Goal: Task Accomplishment & Management: Manage account settings

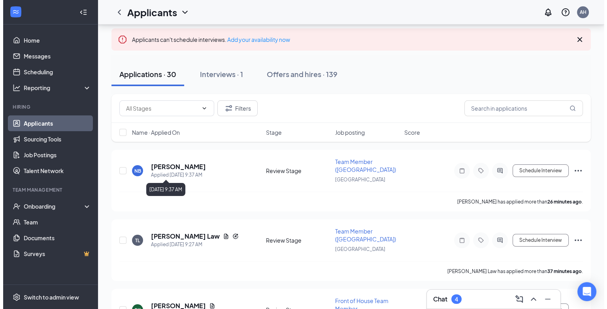
scroll to position [40, 0]
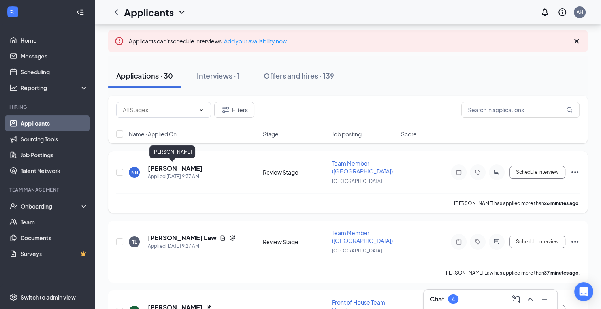
click at [169, 168] on h5 "[PERSON_NAME]" at bounding box center [175, 168] width 55 height 9
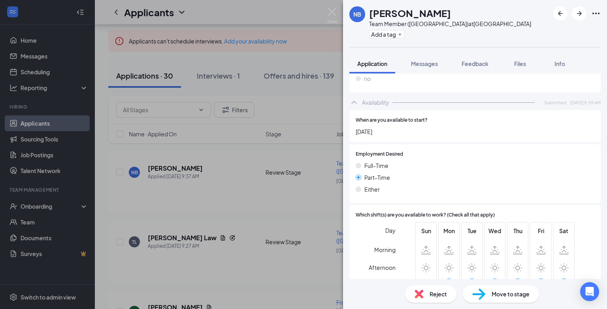
scroll to position [355, 0]
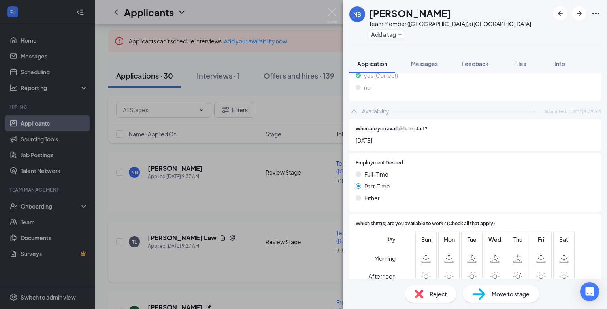
drag, startPoint x: 264, startPoint y: 216, endPoint x: 151, endPoint y: 257, distance: 119.8
click at [264, 216] on div "NB Natalie Bell Team Member (Danville Mall) at Riverside Drive Add a tag Applic…" at bounding box center [303, 154] width 607 height 309
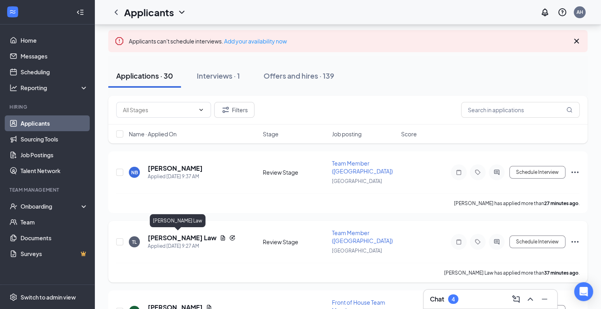
click at [160, 238] on h5 "[PERSON_NAME] Law" at bounding box center [182, 237] width 69 height 9
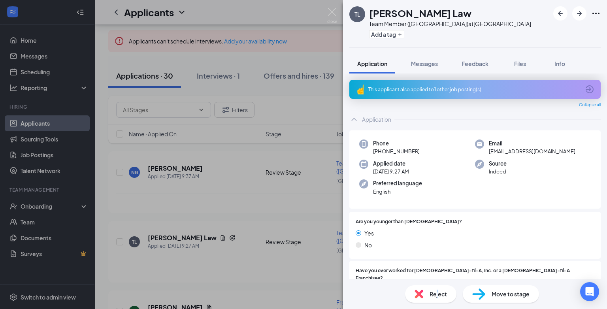
click at [437, 296] on span "Reject" at bounding box center [437, 294] width 17 height 9
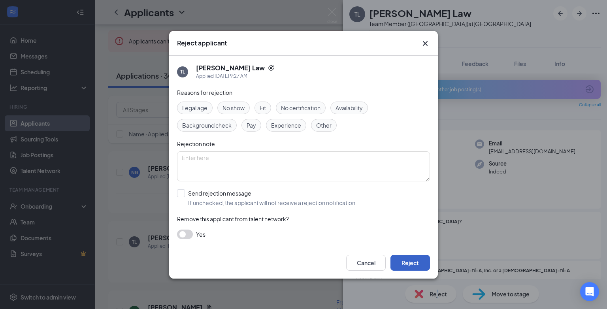
drag, startPoint x: 437, startPoint y: 296, endPoint x: 413, endPoint y: 263, distance: 40.7
click at [413, 263] on button "Reject" at bounding box center [410, 263] width 40 height 16
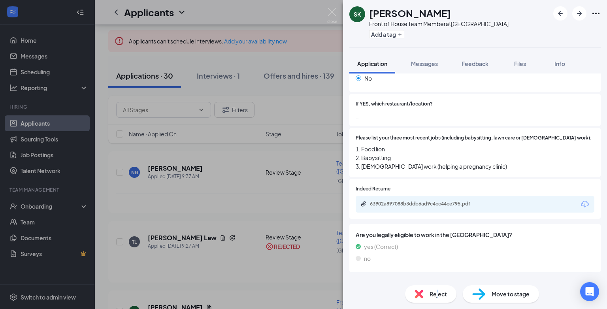
scroll to position [214, 0]
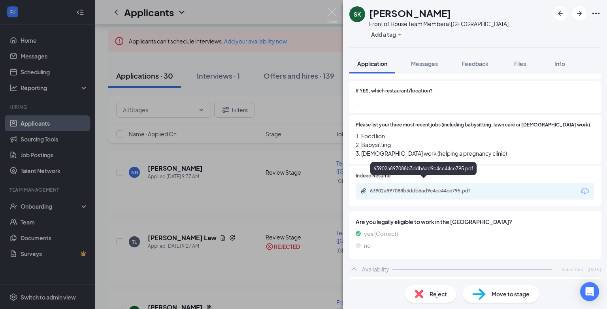
click at [422, 188] on div "63902a897088b3ddb6ad9c4cc44ce795.pdf" at bounding box center [425, 191] width 111 height 6
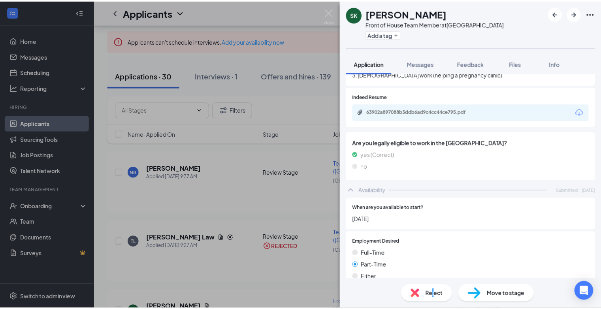
scroll to position [254, 0]
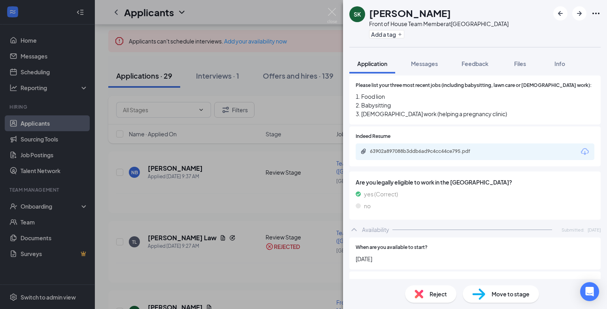
click at [236, 248] on div "SK Savannah Kendrick Front of House Team Member at Riverside Drive Add a tag Ap…" at bounding box center [303, 154] width 607 height 309
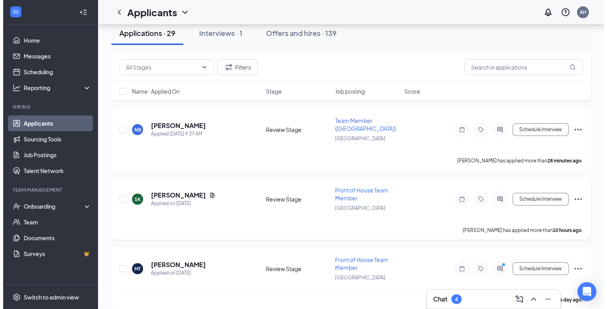
scroll to position [40, 0]
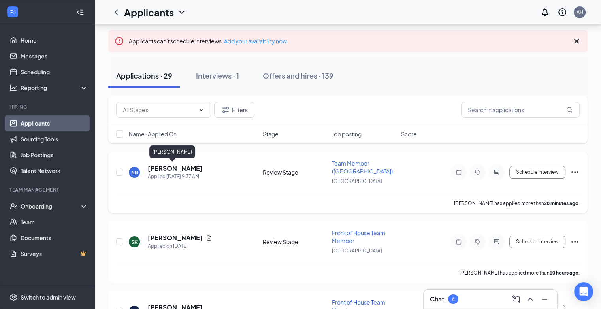
click at [154, 167] on h5 "[PERSON_NAME]" at bounding box center [175, 168] width 55 height 9
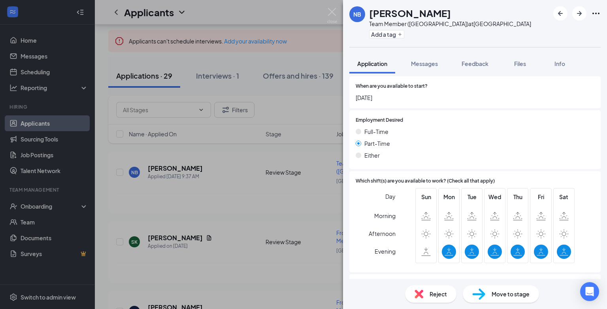
scroll to position [355, 0]
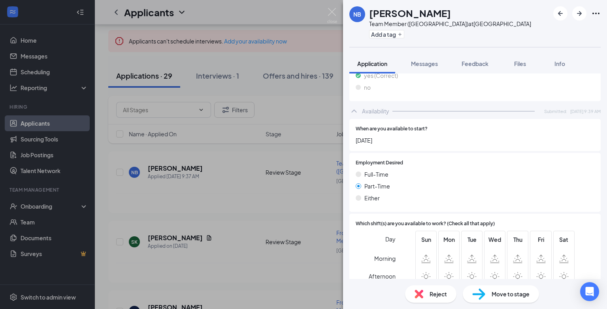
click at [427, 294] on div "Reject" at bounding box center [430, 293] width 51 height 17
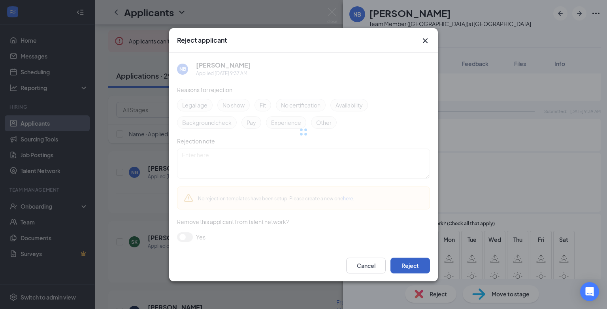
click at [400, 266] on button "Reject" at bounding box center [410, 266] width 40 height 16
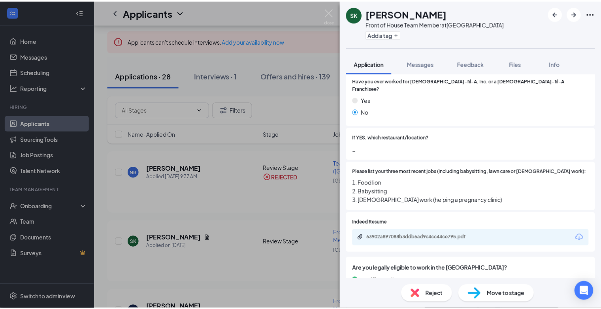
scroll to position [175, 0]
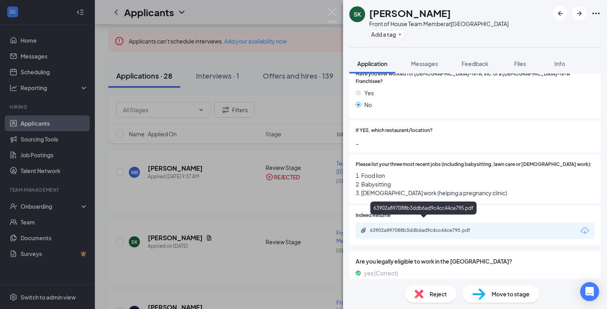
click at [395, 227] on div "63902a897088b3ddb6ad9c4cc44ce795.pdf" at bounding box center [425, 230] width 111 height 6
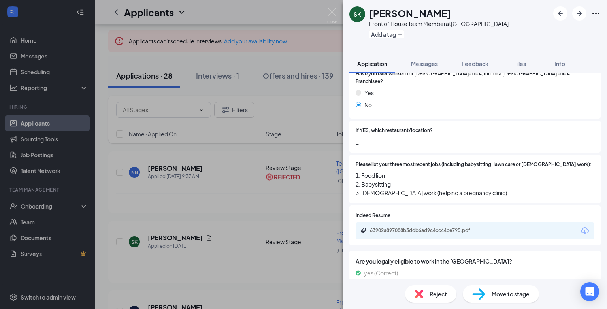
click at [260, 252] on div "SK Savannah Kendrick Front of House Team Member at Riverside Drive Add a tag Ap…" at bounding box center [303, 154] width 607 height 309
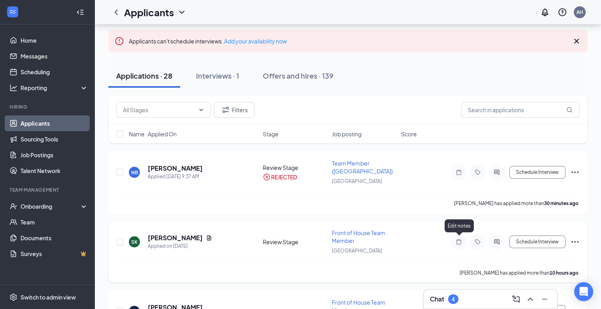
click at [461, 241] on icon "Note" at bounding box center [458, 241] width 5 height 5
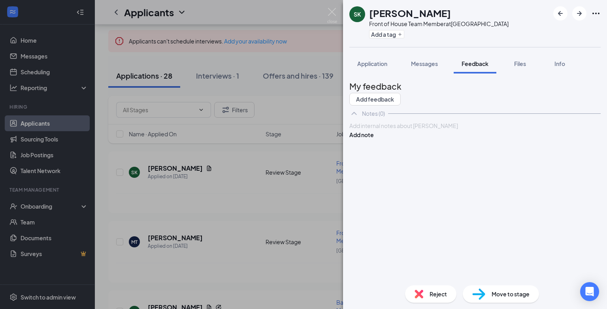
click at [395, 130] on div at bounding box center [475, 126] width 250 height 8
click at [374, 139] on button "Add note" at bounding box center [361, 134] width 24 height 9
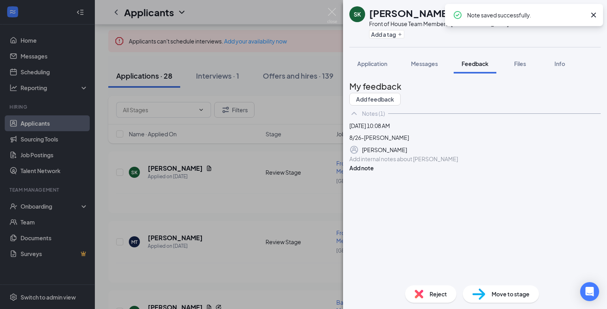
click at [249, 236] on div "SK Savannah Kendrick Front of House Team Member at Riverside Drive Add a tag Ap…" at bounding box center [303, 154] width 607 height 309
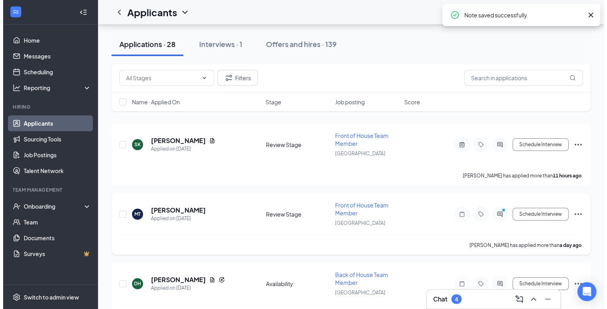
scroll to position [79, 0]
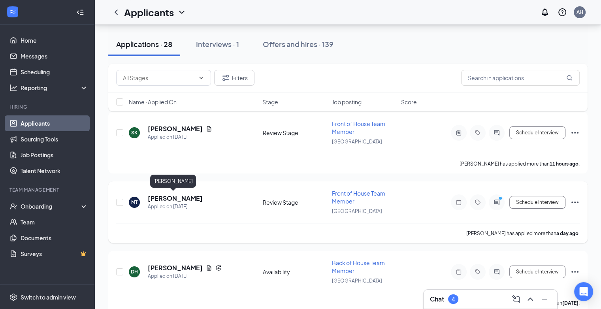
click at [168, 197] on h5 "[PERSON_NAME]" at bounding box center [175, 198] width 55 height 9
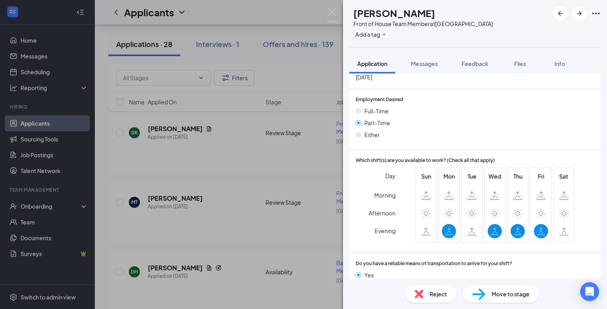
scroll to position [430, 0]
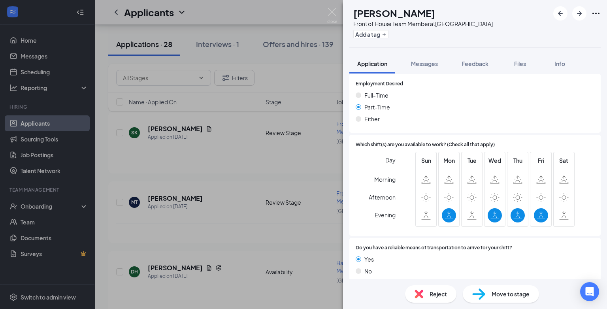
click at [225, 224] on div "MT Madison Tate Front of House Team Member at Riverside Drive Add a tag Applica…" at bounding box center [303, 154] width 607 height 309
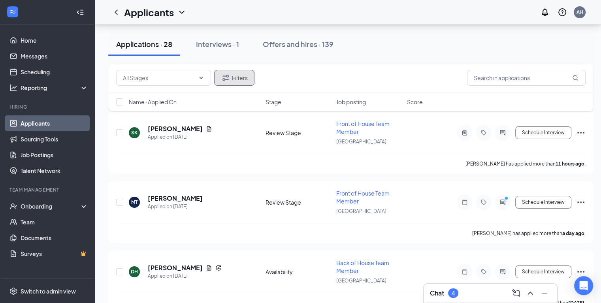
click at [231, 78] on button "Filters" at bounding box center [234, 78] width 40 height 16
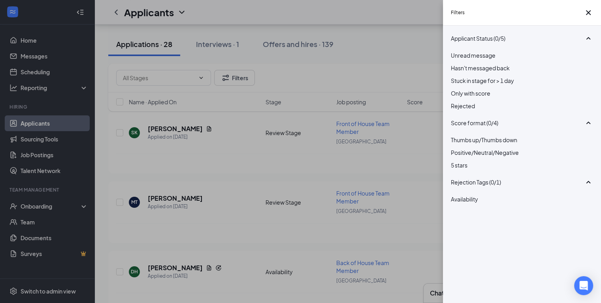
drag, startPoint x: 239, startPoint y: 220, endPoint x: 204, endPoint y: 205, distance: 37.9
click at [237, 219] on div "Filters Applicant Status (0/5) Unread message Hasn't messaged back Stuck in sta…" at bounding box center [300, 151] width 601 height 303
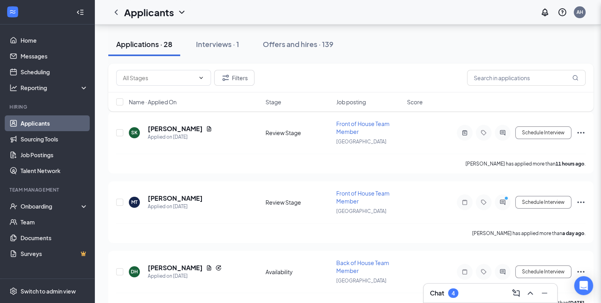
click at [172, 196] on h5 "[PERSON_NAME]" at bounding box center [175, 198] width 55 height 9
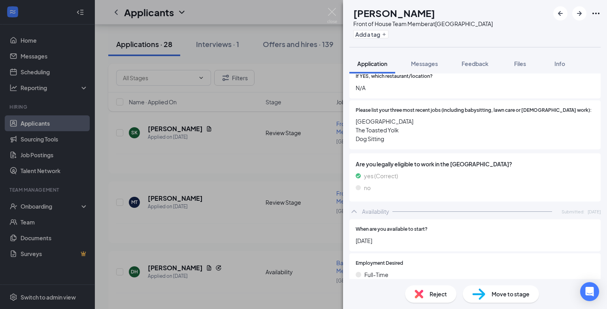
scroll to position [233, 0]
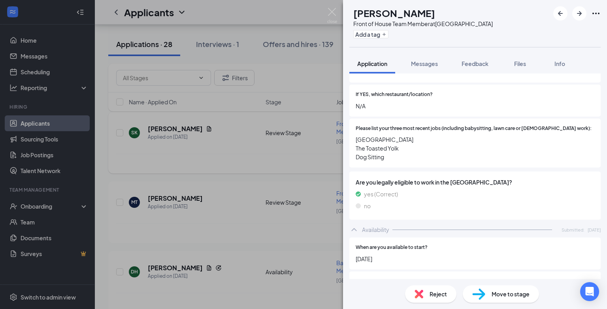
drag, startPoint x: 253, startPoint y: 176, endPoint x: 269, endPoint y: 164, distance: 20.0
click at [252, 174] on div "MT Madison Tate Front of House Team Member at Riverside Drive Add a tag Applica…" at bounding box center [303, 154] width 607 height 309
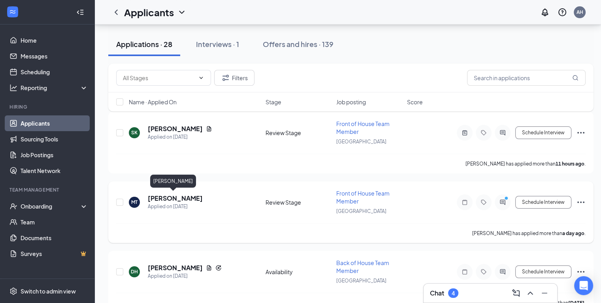
click at [164, 195] on h5 "[PERSON_NAME]" at bounding box center [175, 198] width 55 height 9
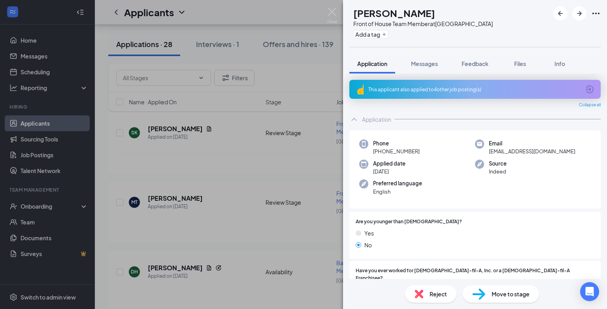
click at [212, 224] on div "MT Madison Tate Front of House Team Member at Riverside Drive Add a tag Applica…" at bounding box center [303, 154] width 607 height 309
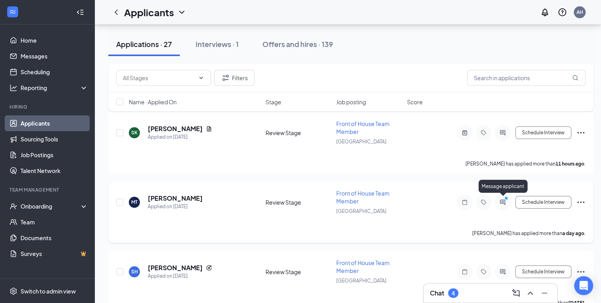
click at [506, 198] on circle "PrimaryDot" at bounding box center [506, 198] width 4 height 4
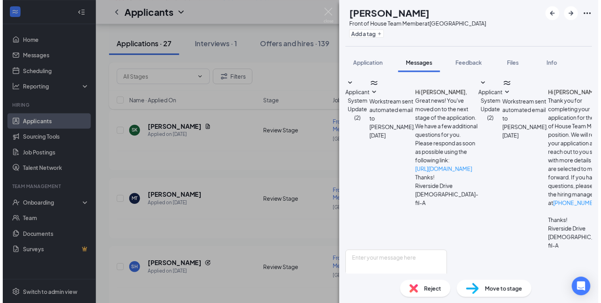
scroll to position [81, 0]
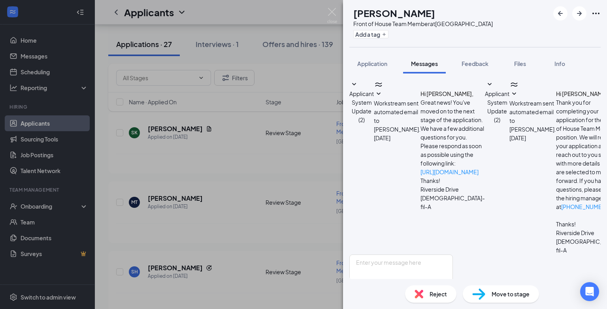
click at [239, 227] on div "MT Madison Tate Front of House Team Member at Riverside Drive Add a tag Applica…" at bounding box center [303, 154] width 607 height 309
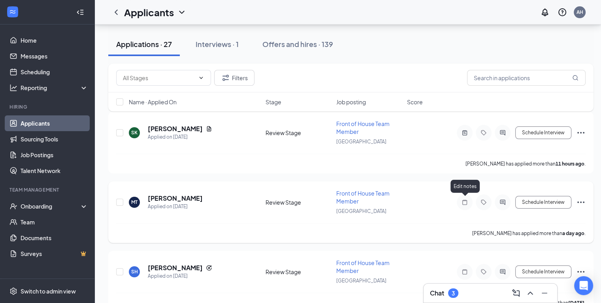
click at [466, 200] on icon "Note" at bounding box center [464, 202] width 9 height 6
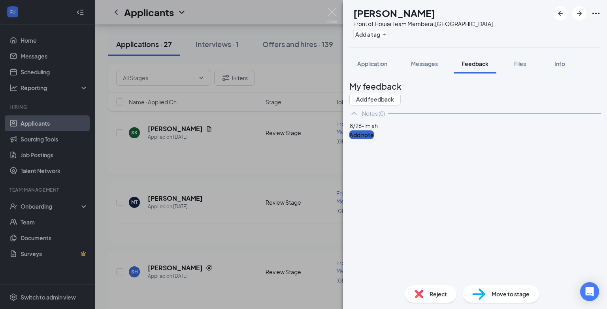
click at [374, 139] on button "Add note" at bounding box center [361, 134] width 24 height 9
click at [245, 252] on div "MT Madison Tate Front of House Team Member at Riverside Drive Add a tag Applica…" at bounding box center [303, 154] width 607 height 309
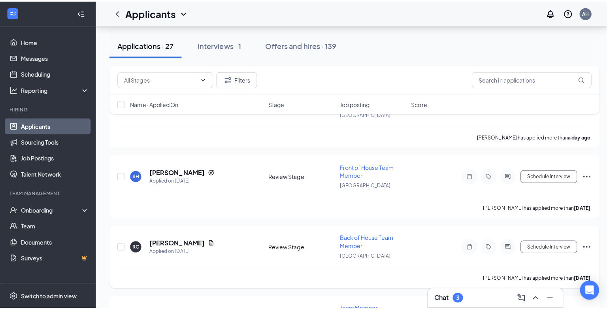
scroll to position [198, 0]
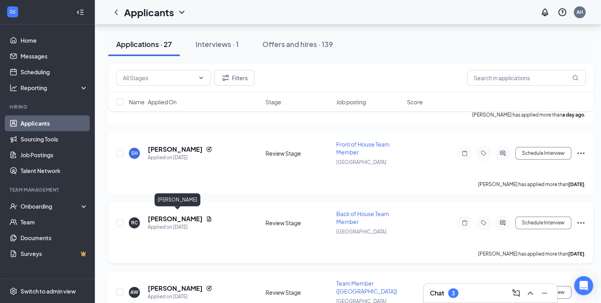
click at [203, 216] on h5 "REBEKAH CUNNINGHAM" at bounding box center [175, 218] width 55 height 9
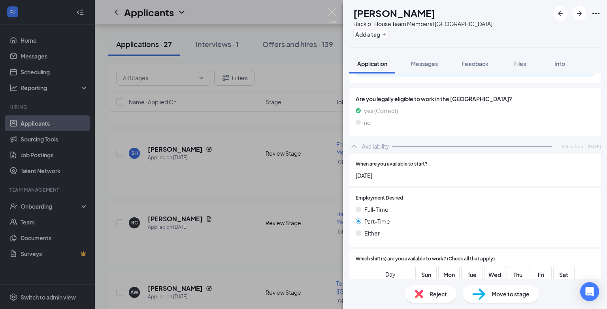
scroll to position [347, 0]
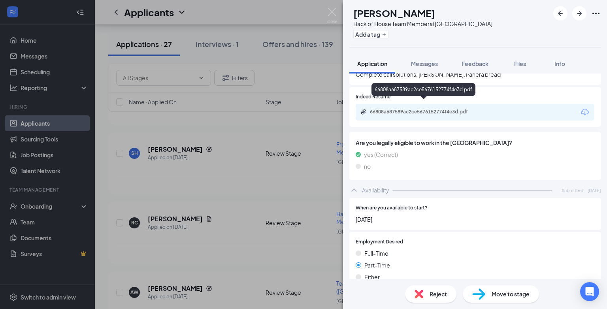
click at [392, 109] on div "66808a687589ac2ce5676152774f4e3d.pdf" at bounding box center [425, 112] width 111 height 6
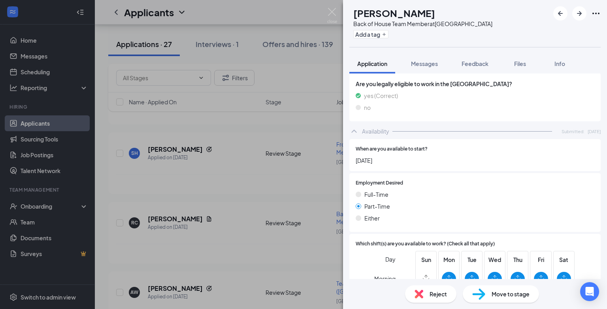
scroll to position [504, 0]
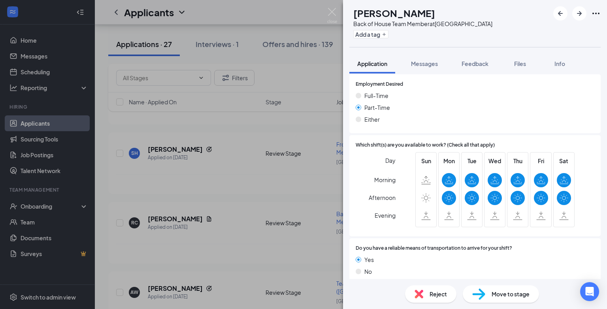
click at [439, 296] on span "Reject" at bounding box center [437, 294] width 17 height 9
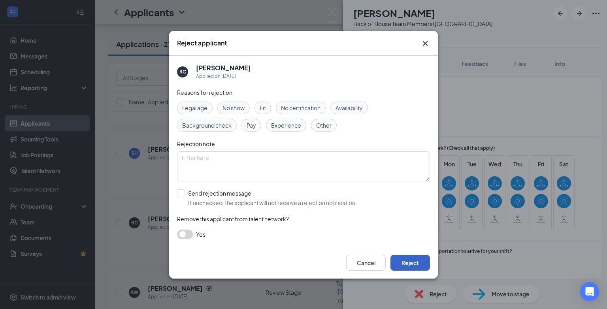
click at [407, 269] on button "Reject" at bounding box center [410, 263] width 40 height 16
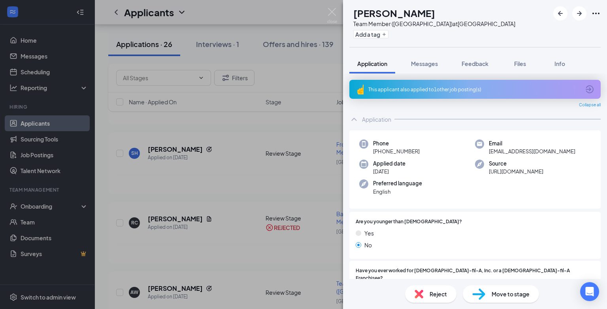
click at [281, 273] on div "AW adrianna williams Team Member (Danville Mall) at Riverside Drive Add a tag A…" at bounding box center [303, 154] width 607 height 309
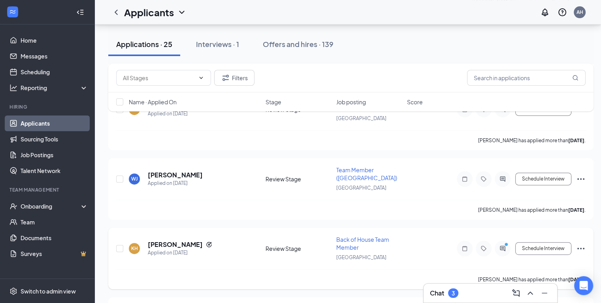
scroll to position [316, 0]
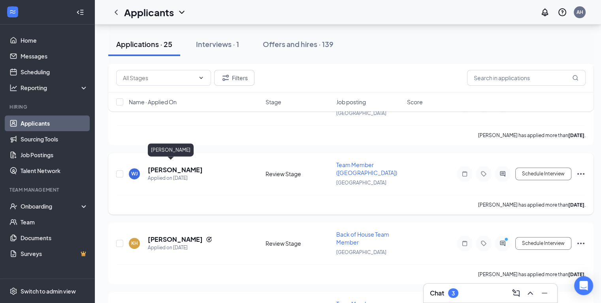
click at [160, 167] on h5 "Wade jr" at bounding box center [175, 170] width 55 height 9
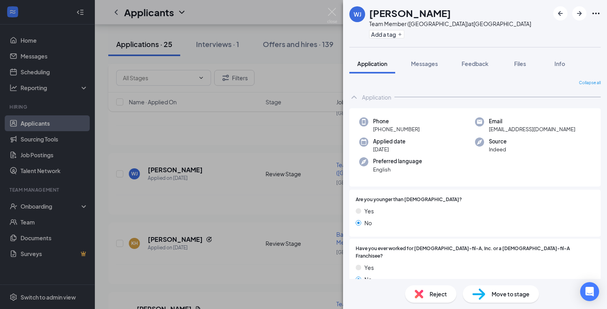
click at [231, 255] on div "WJ Wade jr Team Member (Danville Mall) at Riverside Drive Add a tag Application…" at bounding box center [303, 154] width 607 height 309
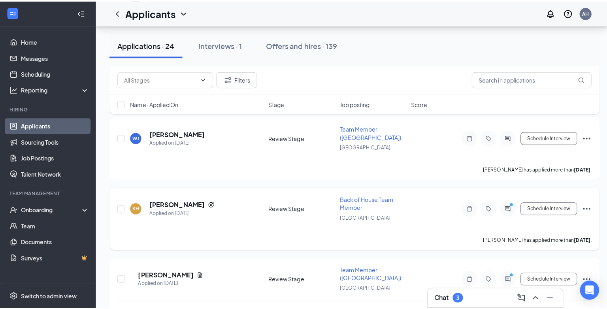
scroll to position [237, 0]
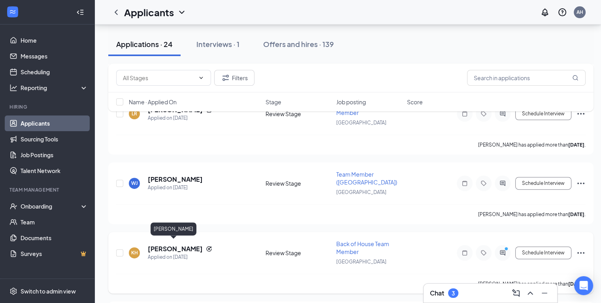
click at [180, 245] on h5 "[PERSON_NAME]" at bounding box center [175, 249] width 55 height 9
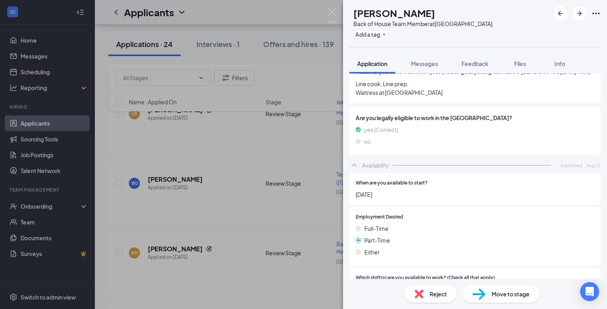
scroll to position [356, 0]
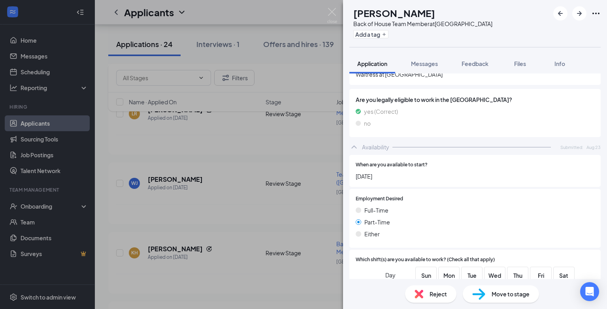
click at [248, 266] on div "KH Kaylene Henry Back of House Team Member at Riverside Drive Add a tag Applica…" at bounding box center [303, 154] width 607 height 309
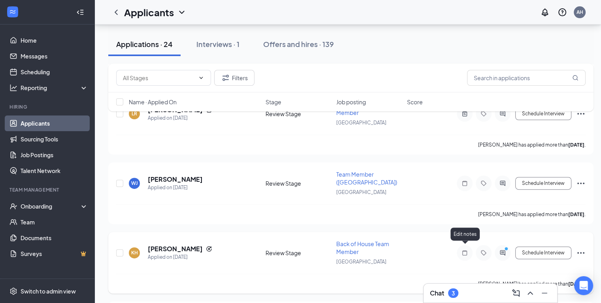
click at [466, 250] on icon "Note" at bounding box center [464, 253] width 9 height 6
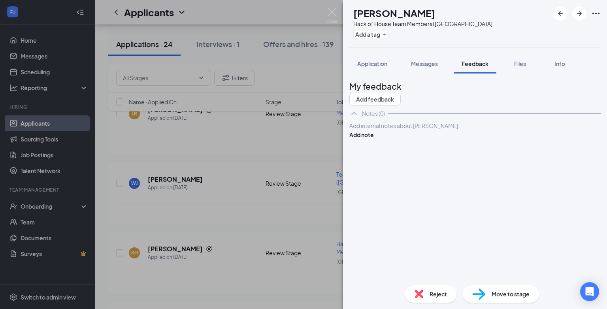
click at [383, 130] on div at bounding box center [475, 126] width 250 height 8
click at [374, 139] on button "Add note" at bounding box center [361, 134] width 24 height 9
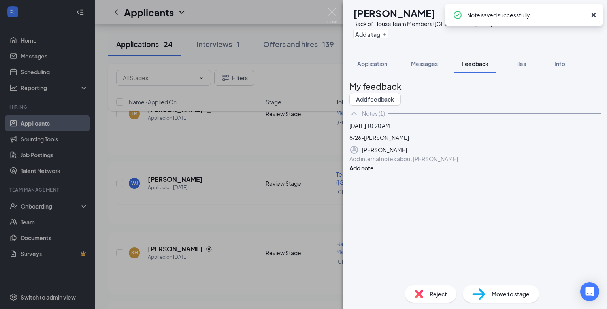
click at [316, 233] on div "KH Kaylene Henry Back of House Team Member at Riverside Drive Add a tag Applica…" at bounding box center [303, 154] width 607 height 309
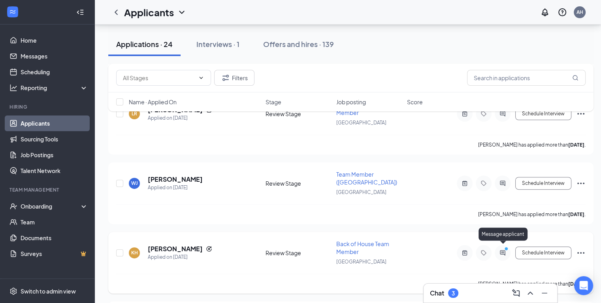
click at [504, 248] on icon "PrimaryDot" at bounding box center [506, 249] width 9 height 6
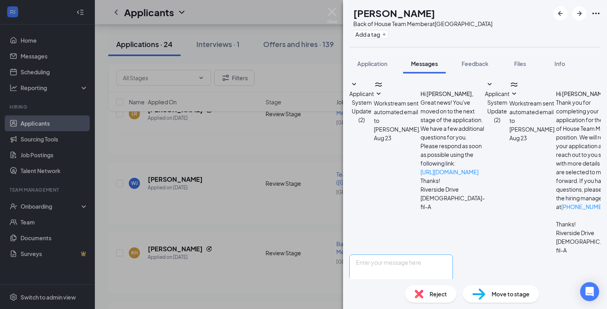
scroll to position [125, 0]
click at [259, 231] on div "KH Kaylene Henry Back of House Team Member at Riverside Drive Add a tag Applica…" at bounding box center [303, 154] width 607 height 309
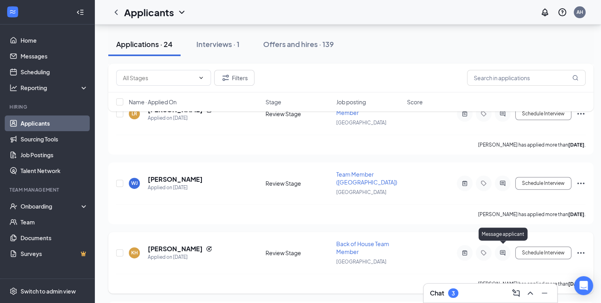
click at [505, 250] on icon "ActiveChat" at bounding box center [502, 253] width 9 height 6
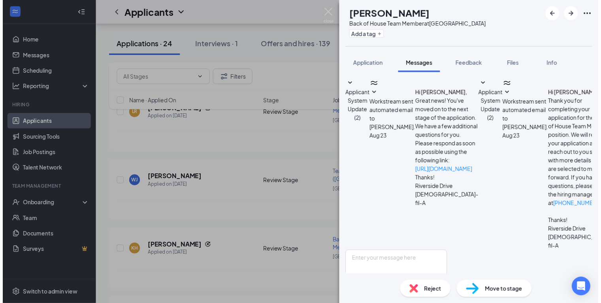
scroll to position [125, 0]
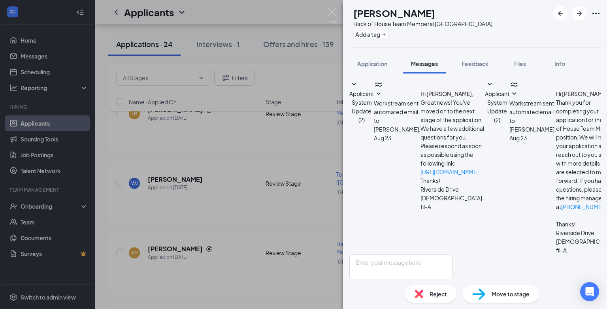
click at [274, 242] on div "KH Kaylene Henry Back of House Team Member at Riverside Drive Add a tag Applica…" at bounding box center [303, 154] width 607 height 309
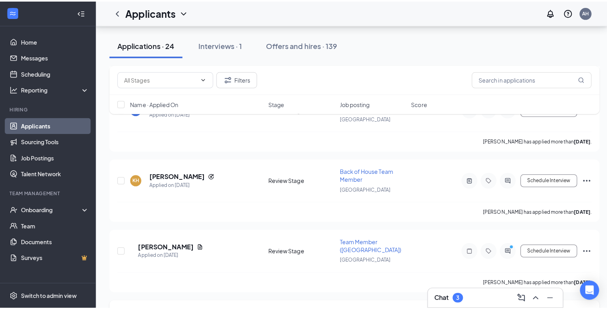
scroll to position [356, 0]
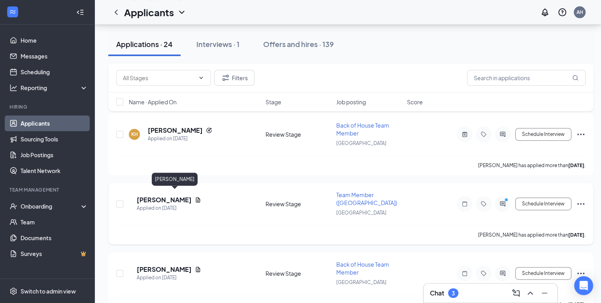
click at [167, 196] on h5 "[PERSON_NAME]" at bounding box center [164, 200] width 55 height 9
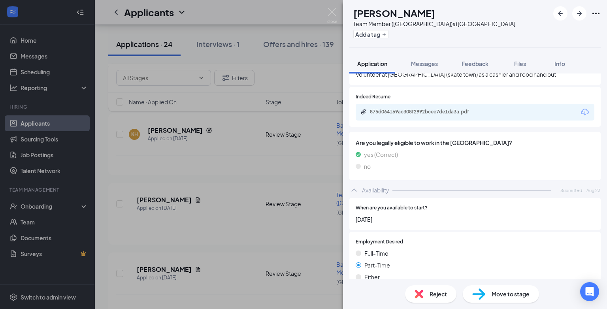
scroll to position [434, 0]
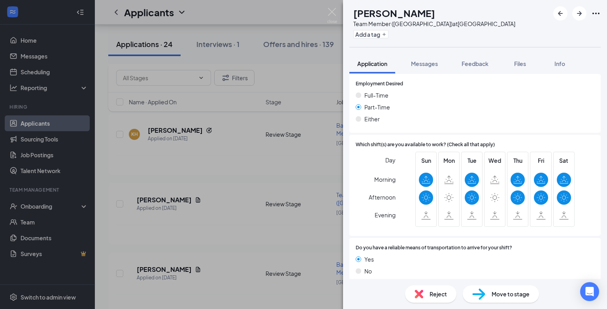
drag, startPoint x: 266, startPoint y: 250, endPoint x: 267, endPoint y: 239, distance: 11.2
click at [265, 248] on div "AL Alexus Lovelace Team Member (Danville Mall) at Riverside Drive Add a tag App…" at bounding box center [303, 154] width 607 height 309
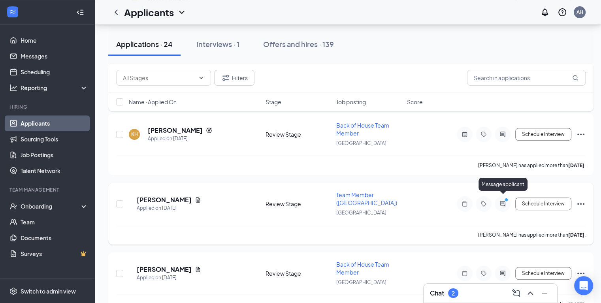
click at [504, 201] on icon "ActiveChat" at bounding box center [502, 203] width 5 height 5
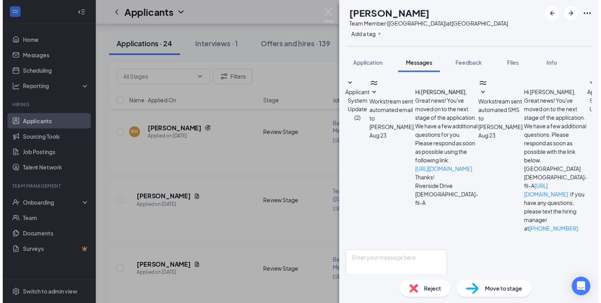
scroll to position [127, 0]
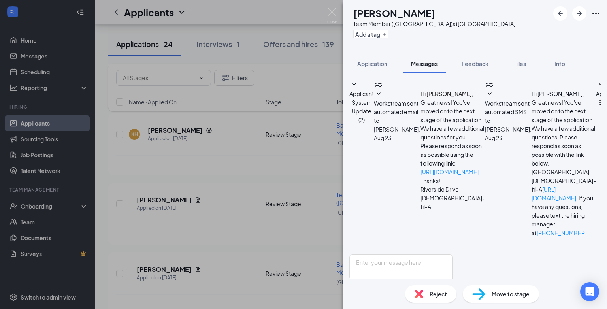
click at [295, 180] on div "AL Alexus Lovelace Team Member (Danville Mall) at Riverside Drive Add a tag App…" at bounding box center [303, 154] width 607 height 309
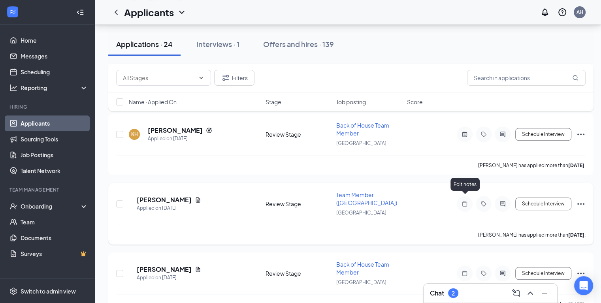
click at [464, 201] on icon "Note" at bounding box center [464, 204] width 9 height 6
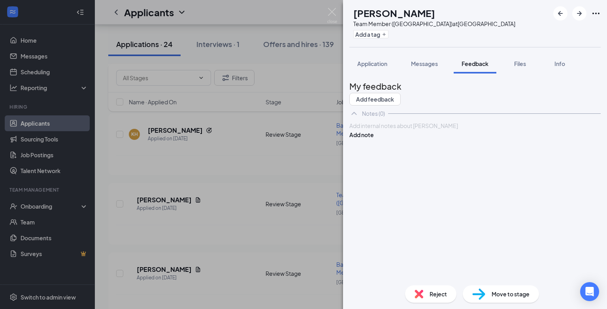
click at [390, 130] on div at bounding box center [475, 126] width 250 height 8
click at [374, 139] on button "Add note" at bounding box center [361, 134] width 24 height 9
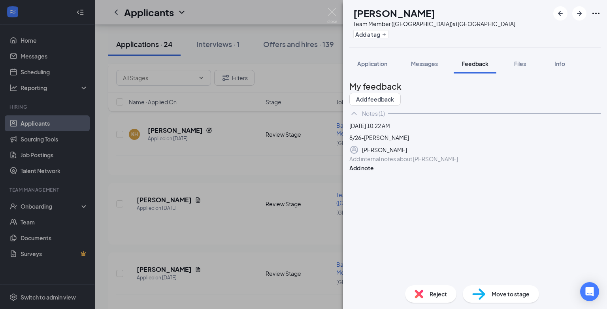
click at [246, 235] on div "AL Alexus Lovelace Team Member (Danville Mall) at Riverside Drive Add a tag App…" at bounding box center [303, 154] width 607 height 309
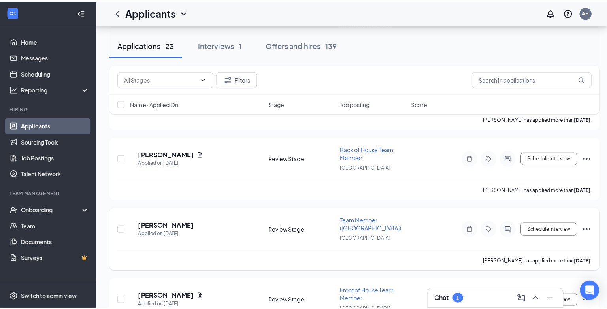
scroll to position [474, 0]
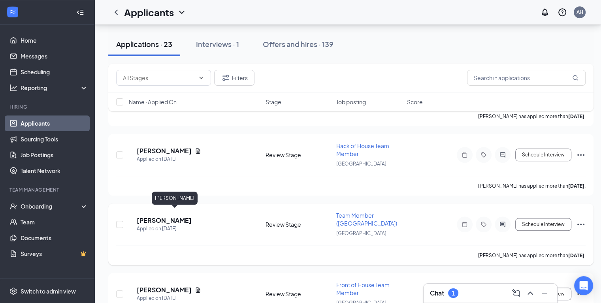
click at [179, 216] on h5 "[PERSON_NAME]" at bounding box center [164, 220] width 55 height 9
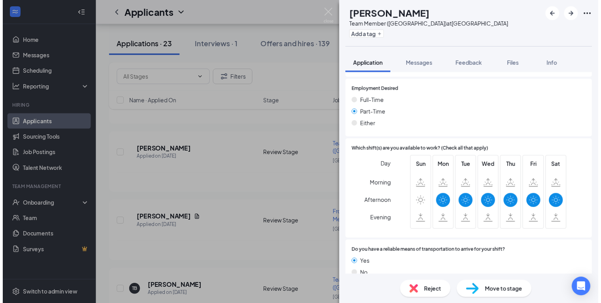
scroll to position [413, 0]
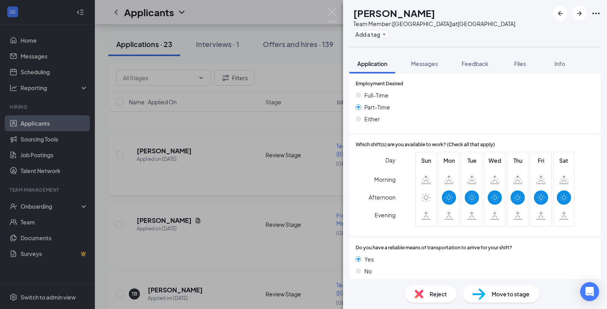
click at [219, 164] on div "HM Hayden Martinez Team Member (Danville Mall) at Riverside Drive Add a tag App…" at bounding box center [303, 154] width 607 height 309
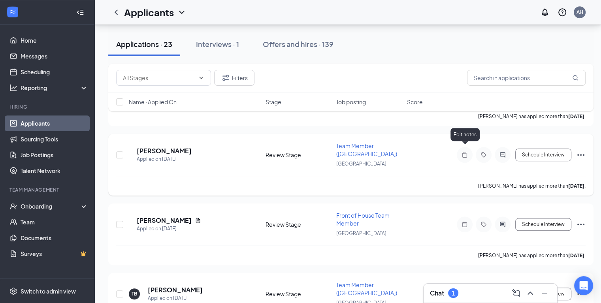
click at [463, 152] on icon "Note" at bounding box center [464, 154] width 5 height 5
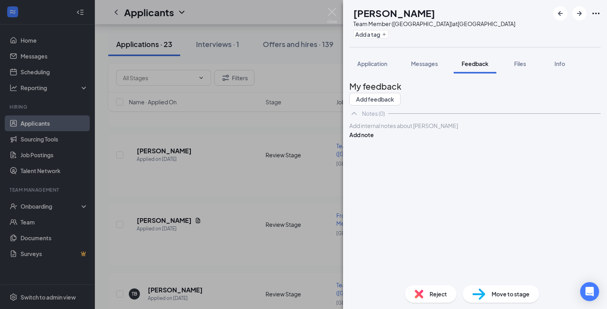
click at [421, 130] on div at bounding box center [475, 126] width 250 height 8
click at [374, 139] on button "Add note" at bounding box center [361, 134] width 24 height 9
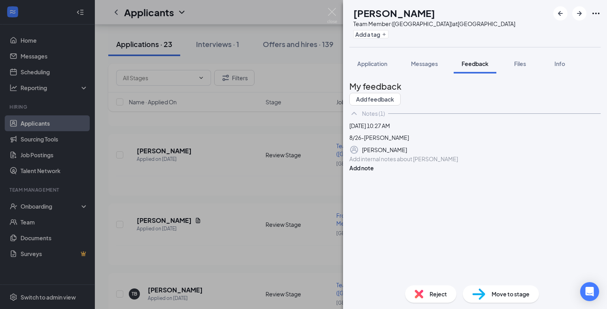
click at [207, 243] on div "HM Hayden Martinez Team Member (Danville Mall) at Riverside Drive Add a tag App…" at bounding box center [303, 154] width 607 height 309
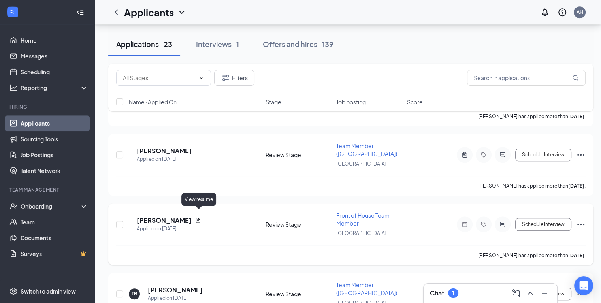
click at [199, 217] on icon "Document" at bounding box center [198, 220] width 6 height 6
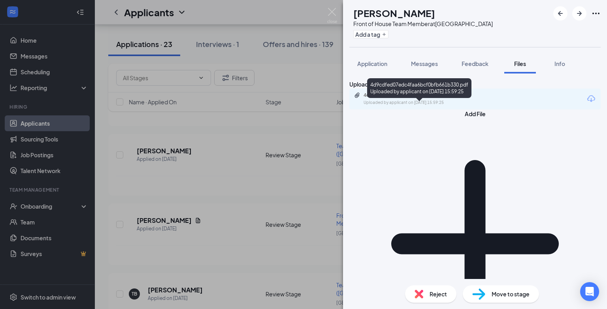
click at [374, 98] on div "4d9cdfed07edc4faa6bcf0bfb661b330.pdf" at bounding box center [418, 95] width 111 height 6
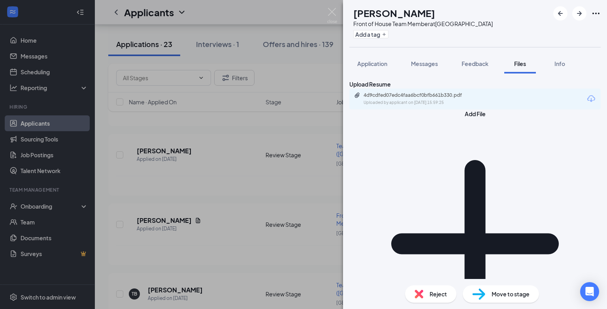
click at [231, 240] on div "MK McKenzie King Front of House Team Member at Riverside Drive Add a tag Applic…" at bounding box center [303, 154] width 607 height 309
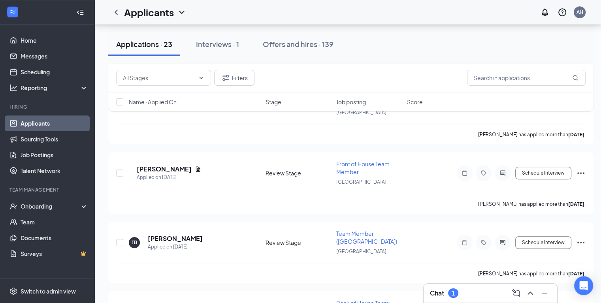
scroll to position [553, 0]
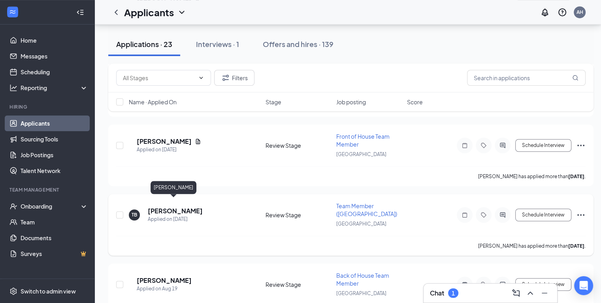
click at [173, 207] on h5 "[PERSON_NAME]" at bounding box center [175, 211] width 55 height 9
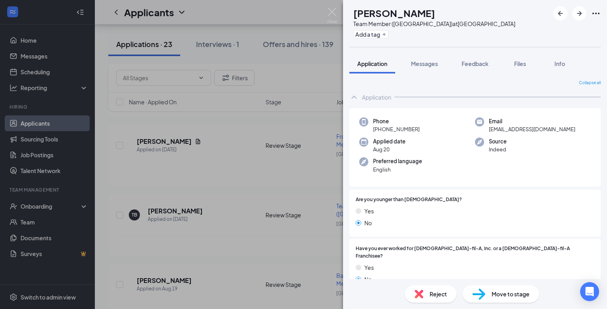
click at [277, 246] on div "TB Taylor Bowen Team Member (Danville Mall) at Riverside Drive Add a tag Applic…" at bounding box center [303, 154] width 607 height 309
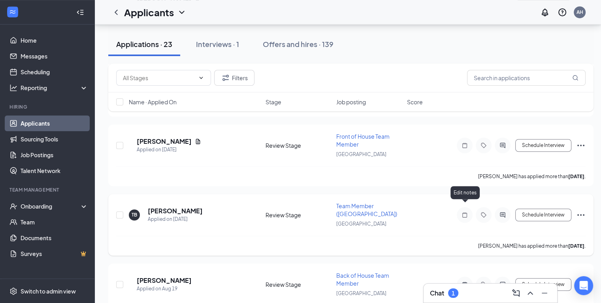
click at [465, 212] on icon "Note" at bounding box center [464, 215] width 9 height 6
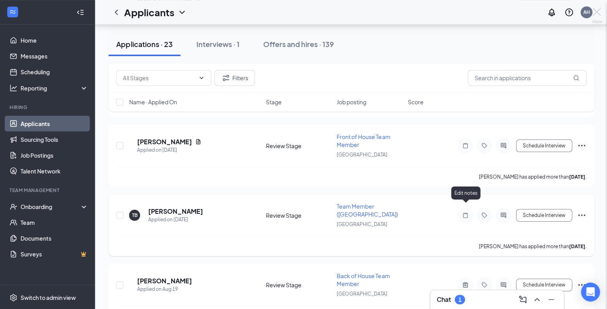
click at [465, 206] on div "TB Taylor Bowen Team Member (Danville Mall) at Riverside Drive Add a tag Applic…" at bounding box center [303, 154] width 607 height 309
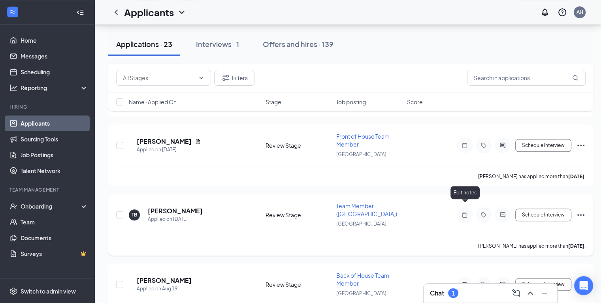
click at [466, 212] on icon "Note" at bounding box center [464, 214] width 5 height 5
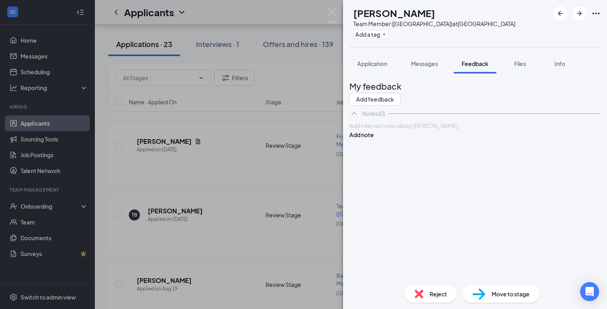
click at [396, 130] on div at bounding box center [475, 126] width 250 height 8
click at [374, 139] on button "Add note" at bounding box center [361, 134] width 24 height 9
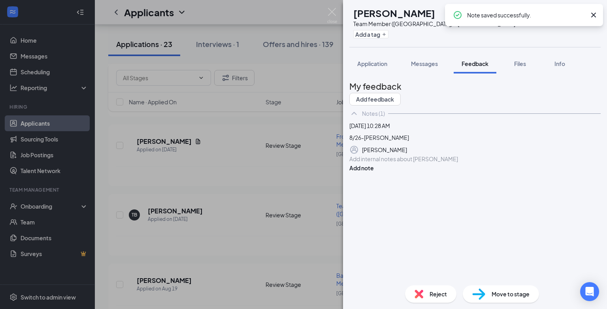
click at [302, 181] on div "TB Taylor Bowen Team Member (Danville Mall) at Riverside Drive Add a tag Applic…" at bounding box center [303, 154] width 607 height 309
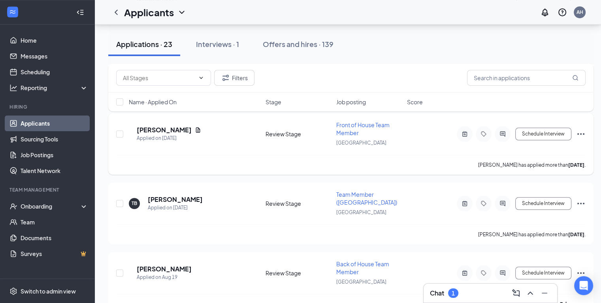
scroll to position [576, 0]
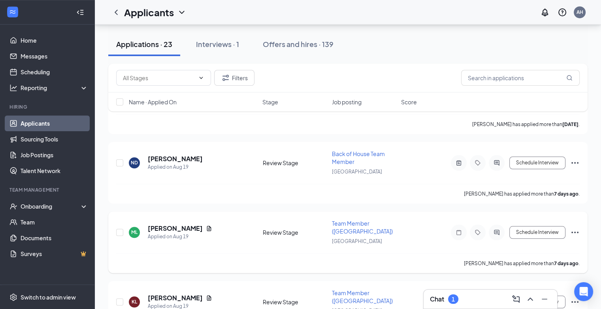
scroll to position [688, 0]
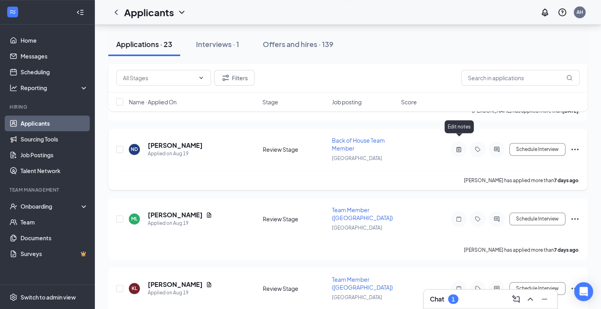
click at [459, 146] on icon "ActiveNote" at bounding box center [458, 149] width 9 height 6
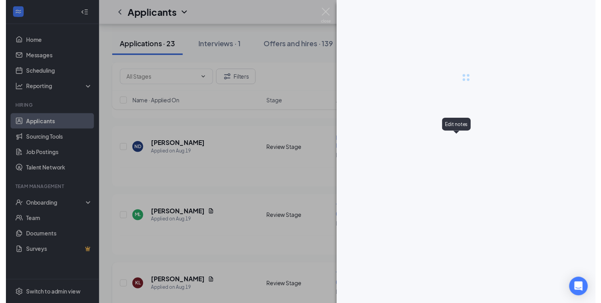
scroll to position [846, 0]
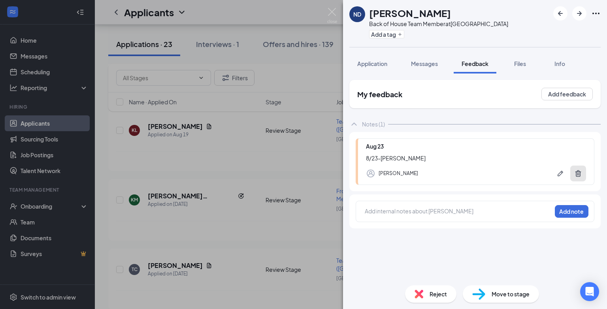
click at [577, 173] on icon "Trash" at bounding box center [578, 173] width 8 height 8
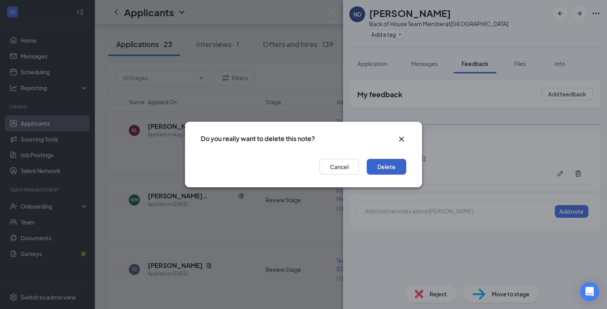
click at [392, 166] on button "Delete" at bounding box center [387, 167] width 40 height 16
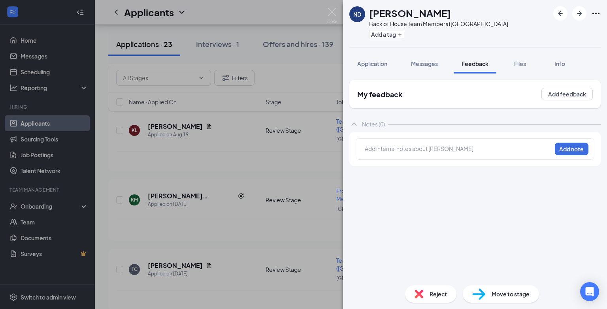
click at [243, 211] on div "ND Nathaniel Duff Back of House Team Member at Riverside Drive Add a tag Applic…" at bounding box center [303, 154] width 607 height 309
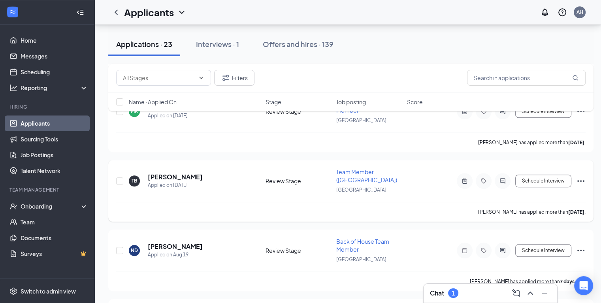
scroll to position [570, 0]
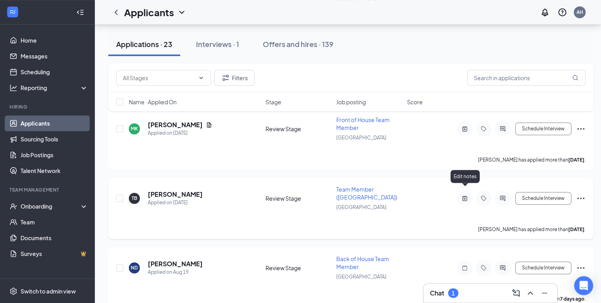
click at [466, 195] on icon "ActiveNote" at bounding box center [464, 198] width 9 height 6
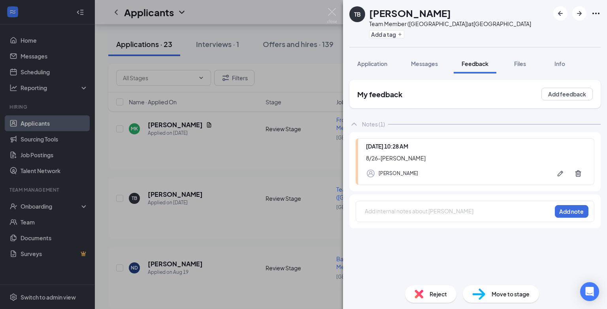
click at [224, 224] on div "TB Taylor Bowen Team Member (Danville Mall) at Riverside Drive Add a tag Applic…" at bounding box center [303, 154] width 607 height 309
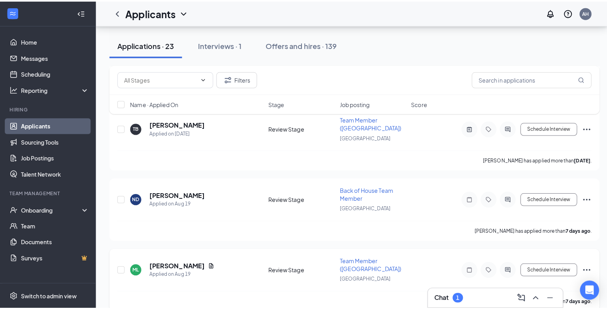
scroll to position [688, 0]
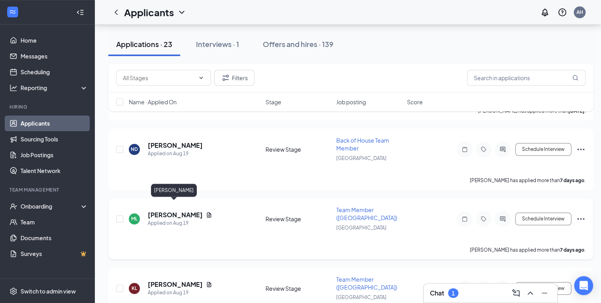
click at [188, 211] on h5 "Mathew Lyons" at bounding box center [175, 215] width 55 height 9
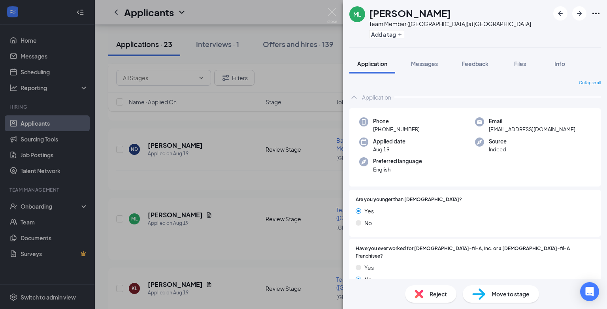
click at [441, 297] on span "Reject" at bounding box center [437, 294] width 17 height 9
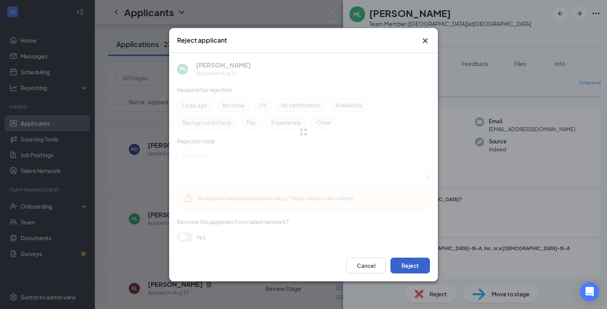
click at [412, 266] on button "Reject" at bounding box center [410, 266] width 40 height 16
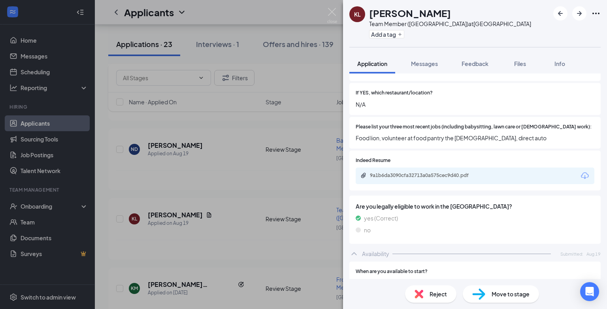
scroll to position [197, 0]
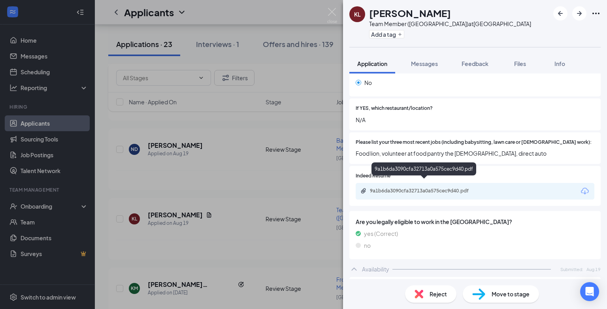
click at [393, 188] on div "9a1b6da3090cfa32713a0a575cec9d40.pdf" at bounding box center [425, 191] width 111 height 6
click at [419, 188] on div "9a1b6da3090cfa32713a0a575cec9d40.pdf" at bounding box center [424, 192] width 128 height 8
click at [425, 295] on div "Reject" at bounding box center [430, 293] width 51 height 17
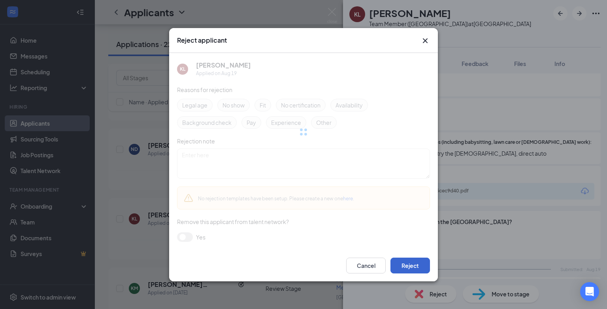
click at [405, 257] on div "Cancel Reject" at bounding box center [303, 266] width 269 height 32
click at [406, 263] on button "Reject" at bounding box center [410, 266] width 40 height 16
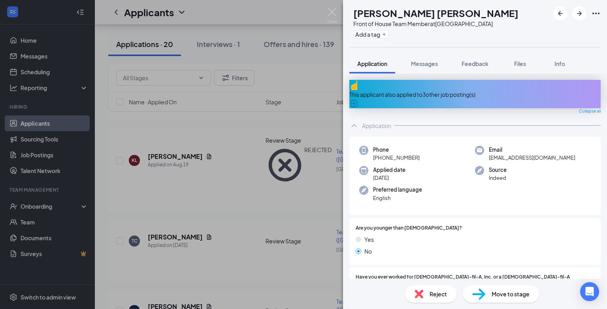
click at [464, 247] on div "No" at bounding box center [475, 251] width 239 height 9
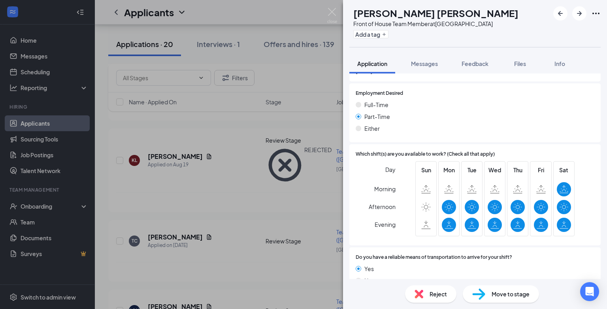
scroll to position [413, 0]
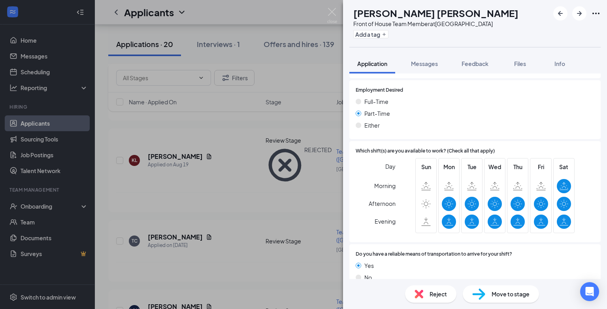
click at [218, 196] on div "KM Kennedy Morrison Front of House Team Member at Riverside Drive Add a tag App…" at bounding box center [303, 154] width 607 height 309
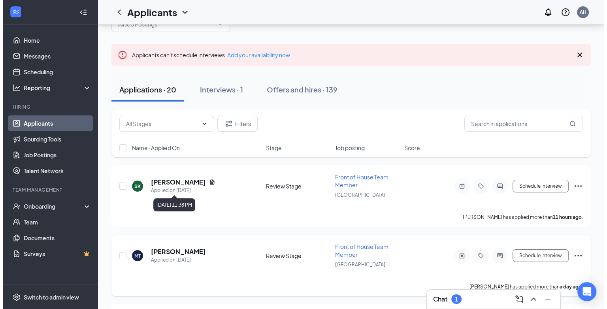
scroll to position [40, 0]
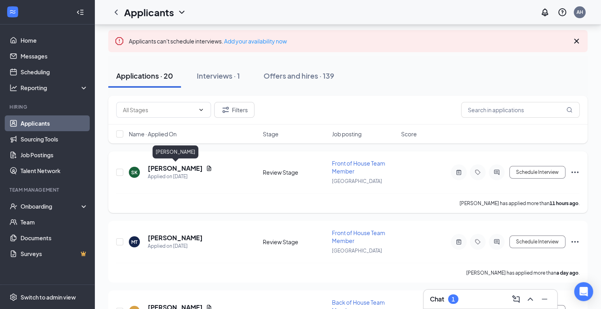
click at [191, 169] on h5 "[PERSON_NAME]" at bounding box center [175, 168] width 55 height 9
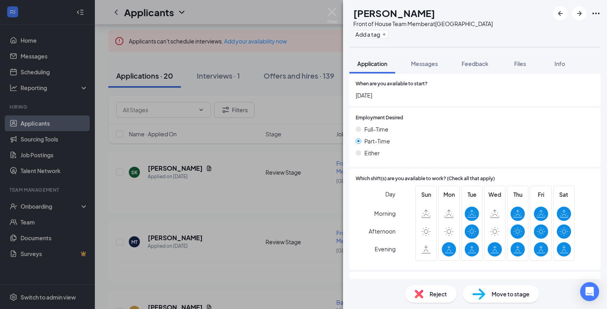
scroll to position [451, 0]
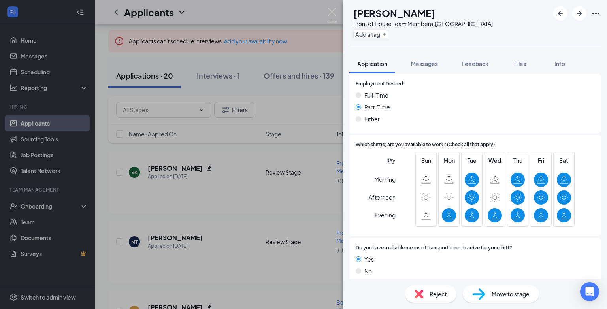
click at [435, 298] on span "Reject" at bounding box center [437, 294] width 17 height 9
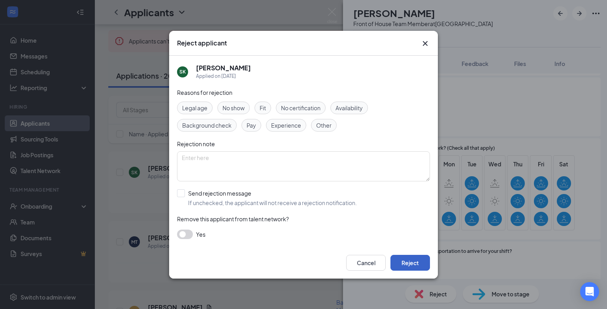
click at [412, 257] on button "Reject" at bounding box center [410, 263] width 40 height 16
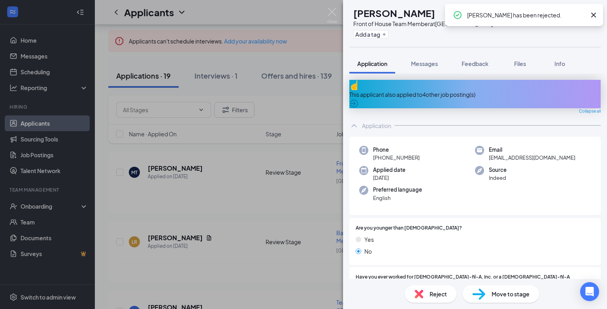
click at [226, 216] on div "MT Madison Tate Front of House Team Member at Riverside Drive Add a tag Applica…" at bounding box center [303, 154] width 607 height 309
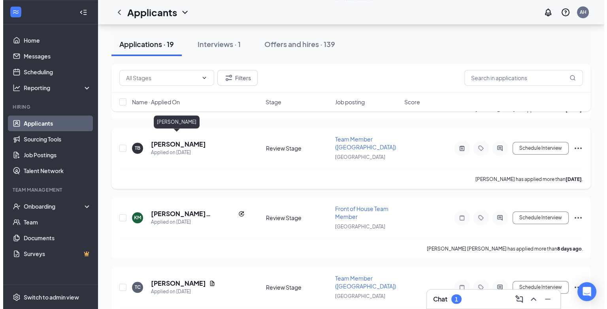
scroll to position [553, 0]
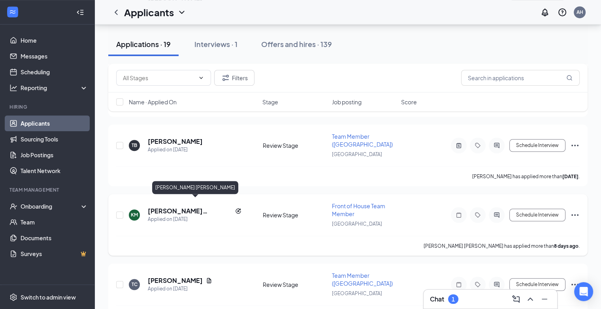
click at [182, 207] on h5 "[PERSON_NAME] [PERSON_NAME]" at bounding box center [190, 211] width 84 height 9
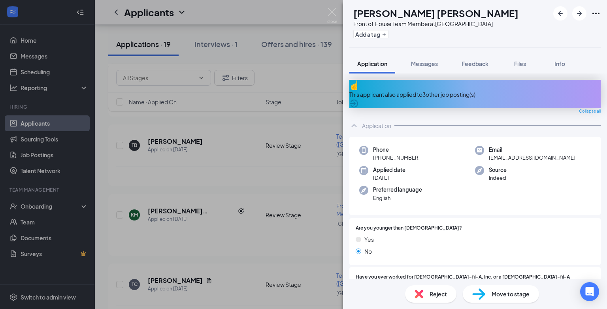
click at [228, 249] on div "KM Kennedy Morrison Front of House Team Member at Riverside Drive Add a tag App…" at bounding box center [303, 154] width 607 height 309
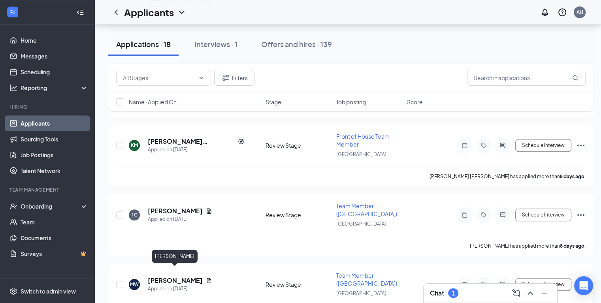
click at [189, 276] on h5 "[PERSON_NAME]" at bounding box center [175, 280] width 55 height 9
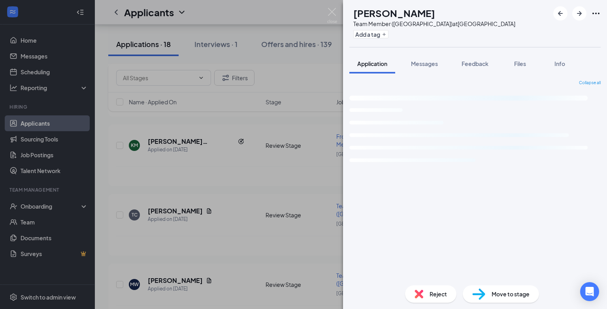
click at [181, 207] on div "MW Megan Wilkinson Team Member (Danville Mall) at Riverside Drive Add a tag App…" at bounding box center [303, 154] width 607 height 309
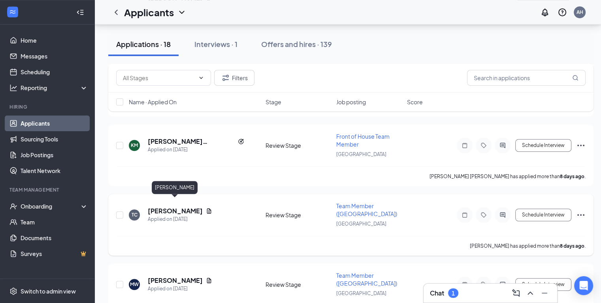
click at [181, 207] on h5 "Tommy Crews jr" at bounding box center [175, 211] width 55 height 9
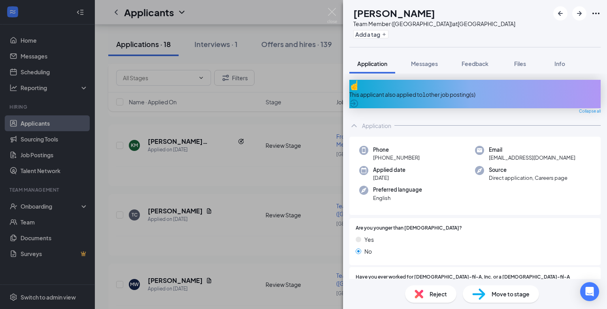
click at [455, 247] on div "No" at bounding box center [475, 251] width 239 height 9
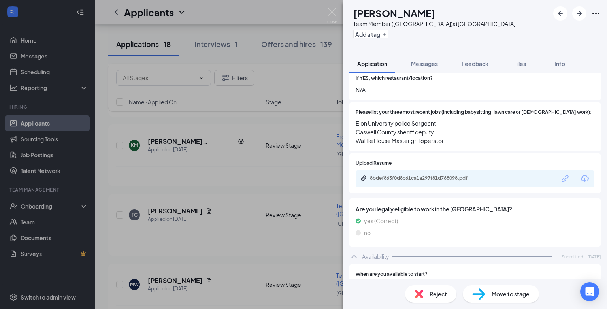
scroll to position [236, 0]
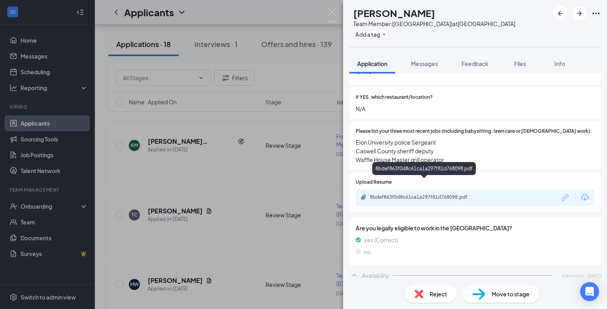
click at [432, 194] on div "8bdef863f0d8c61ca1a297f81d768098.pdf" at bounding box center [425, 197] width 111 height 6
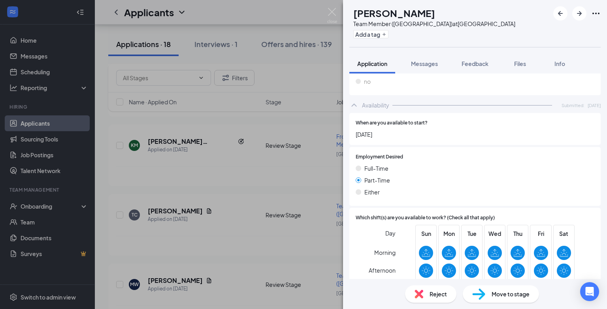
scroll to position [473, 0]
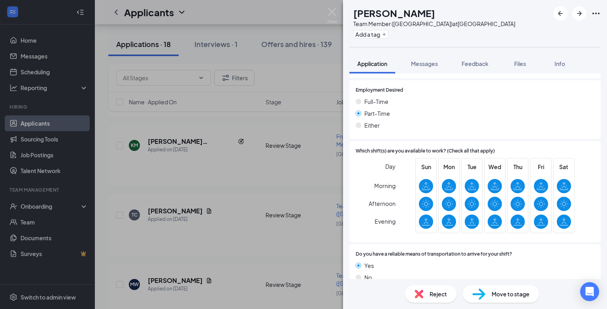
click at [237, 241] on div "TC Tommy Crews jr Team Member (Danville Mall) at Riverside Drive Add a tag Appl…" at bounding box center [303, 154] width 607 height 309
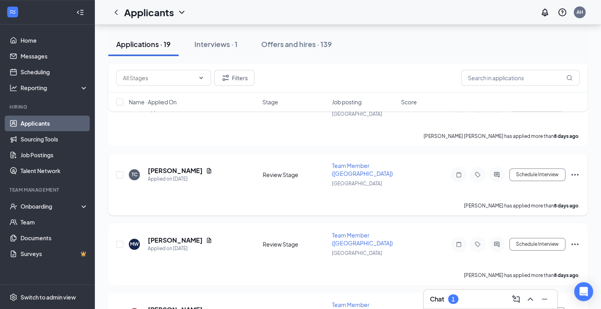
scroll to position [672, 0]
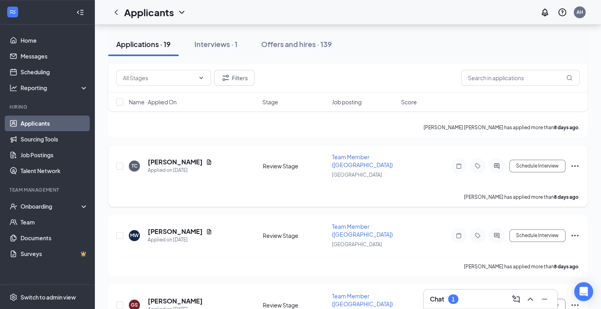
click at [574, 161] on icon "Ellipses" at bounding box center [574, 165] width 9 height 9
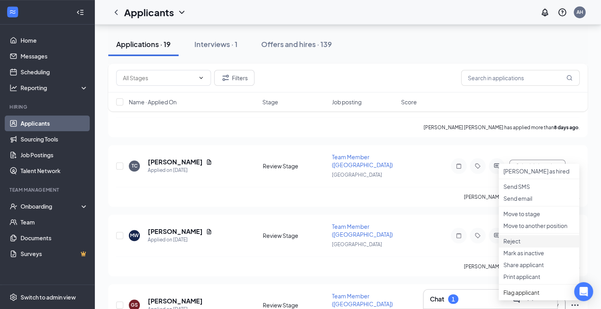
click at [512, 245] on p "Reject" at bounding box center [538, 241] width 71 height 8
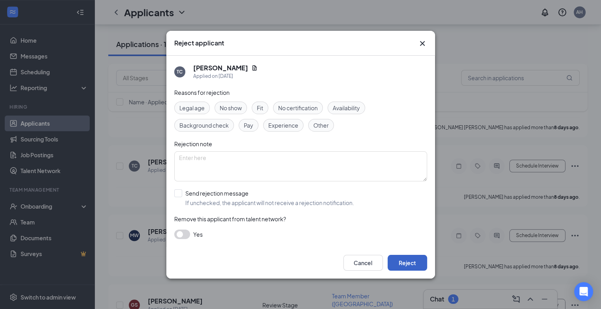
click at [403, 267] on button "Reject" at bounding box center [407, 263] width 40 height 16
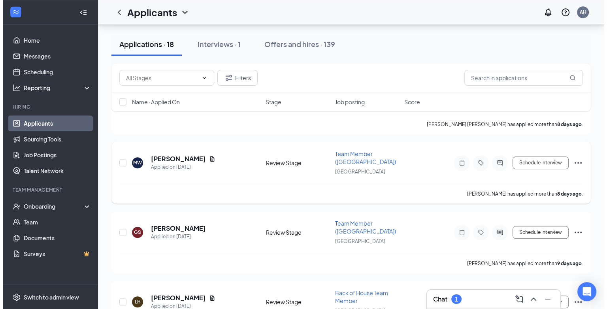
scroll to position [688, 0]
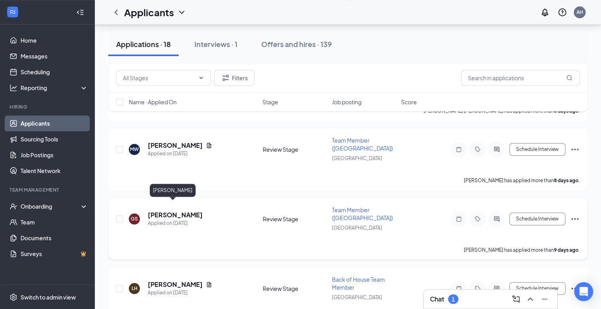
click at [170, 211] on h5 "[PERSON_NAME]" at bounding box center [175, 215] width 55 height 9
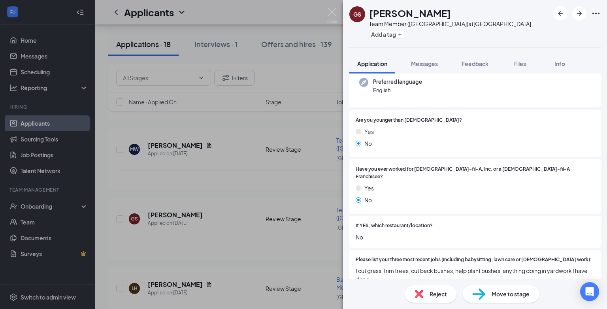
scroll to position [66, 0]
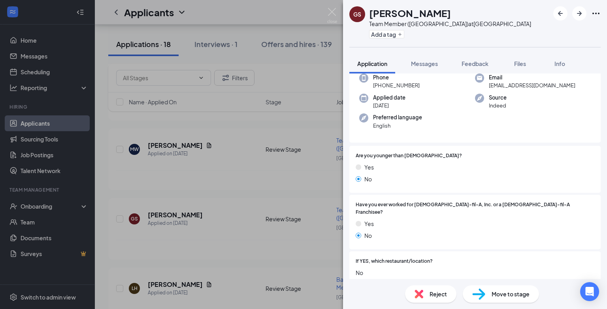
click at [217, 256] on div "GS [PERSON_NAME] Team Member ([GEOGRAPHIC_DATA]) at [GEOGRAPHIC_DATA] Add a tag…" at bounding box center [303, 154] width 607 height 309
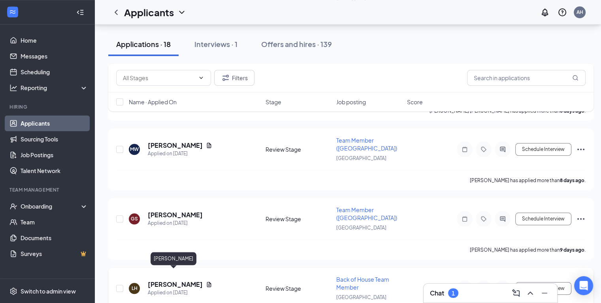
click at [167, 280] on h5 "[PERSON_NAME]" at bounding box center [175, 284] width 55 height 9
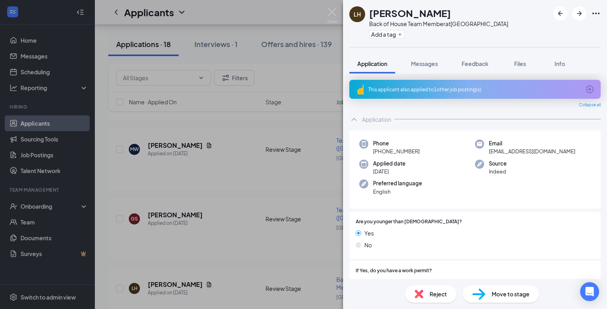
click at [454, 258] on div "Are you younger than [DEMOGRAPHIC_DATA]? Yes No" at bounding box center [474, 235] width 251 height 47
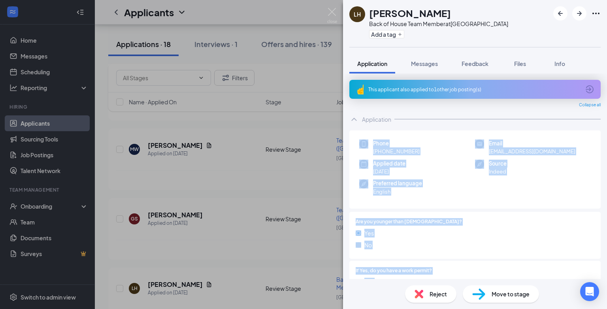
drag, startPoint x: 376, startPoint y: 262, endPoint x: 350, endPoint y: 128, distance: 136.4
click at [450, 134] on div "Phone [PHONE_NUMBER] Email [EMAIL_ADDRESS][DOMAIN_NAME] Applied date [DATE] Sou…" at bounding box center [474, 169] width 251 height 79
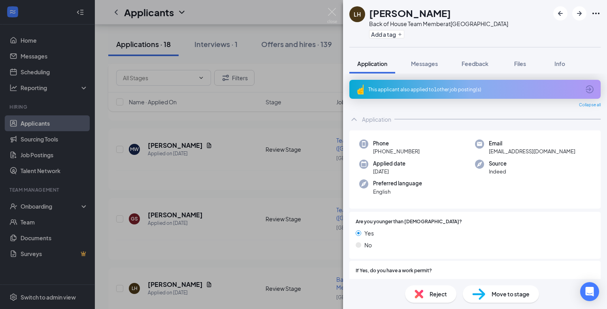
click at [233, 252] on div "[PERSON_NAME] Back of House Team Member at [GEOGRAPHIC_DATA] Add a tag Applicat…" at bounding box center [303, 154] width 607 height 309
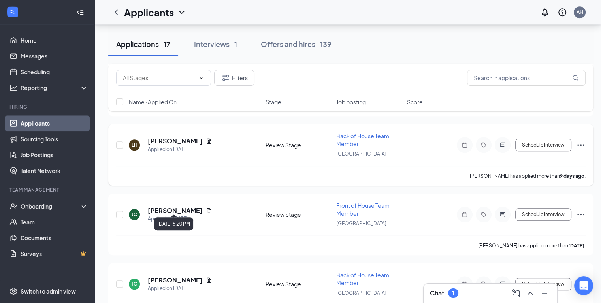
scroll to position [767, 0]
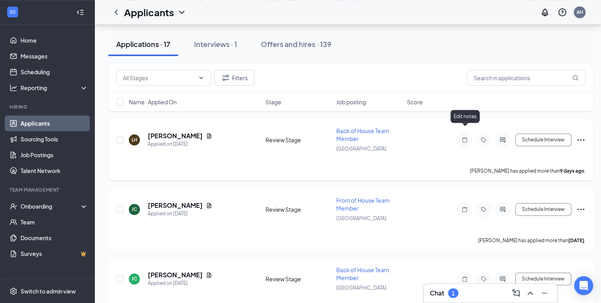
click at [464, 137] on icon "Note" at bounding box center [464, 140] width 9 height 6
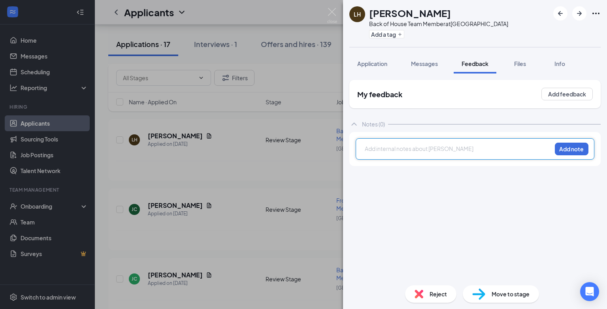
click at [398, 151] on div at bounding box center [458, 149] width 186 height 8
click at [564, 145] on button "Add note" at bounding box center [572, 149] width 34 height 13
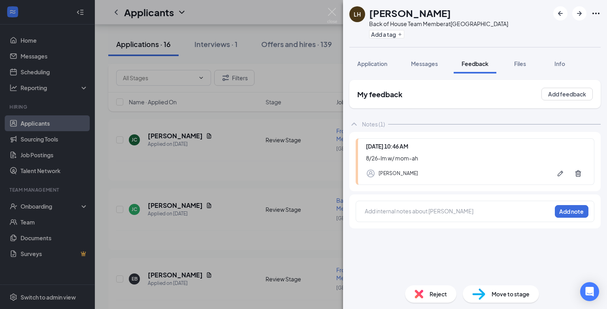
click at [210, 166] on div "[PERSON_NAME] Back of House Team Member at [GEOGRAPHIC_DATA] Add a tag Applicat…" at bounding box center [303, 154] width 607 height 309
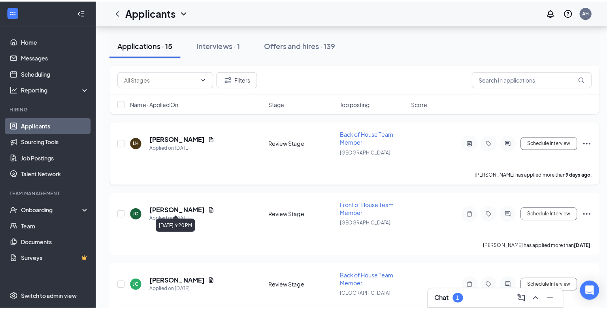
scroll to position [609, 0]
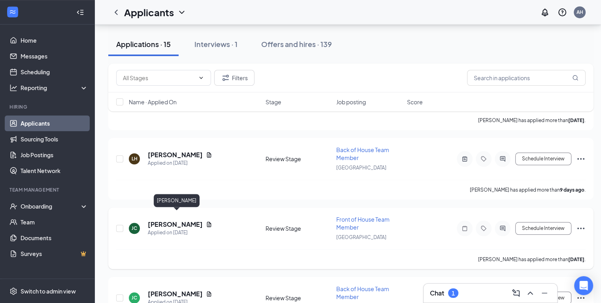
click at [203, 220] on h5 "[PERSON_NAME]" at bounding box center [175, 224] width 55 height 9
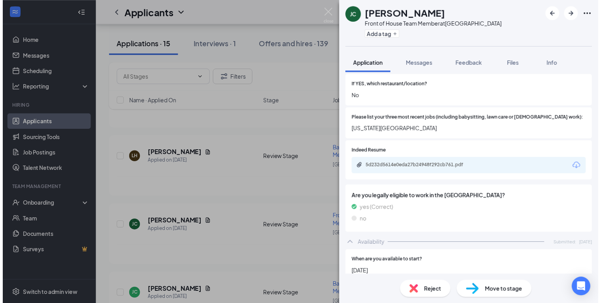
scroll to position [237, 0]
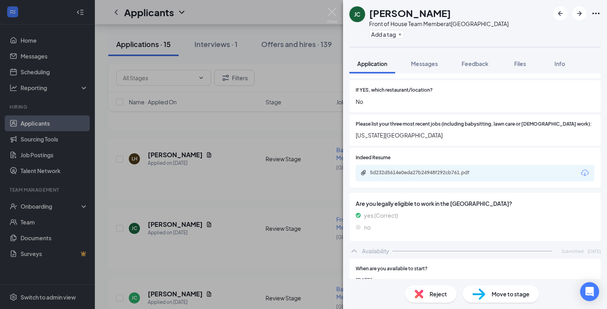
click at [295, 244] on div "[PERSON_NAME] [PERSON_NAME] Front of House Team Member at [GEOGRAPHIC_DATA] Add…" at bounding box center [303, 154] width 607 height 309
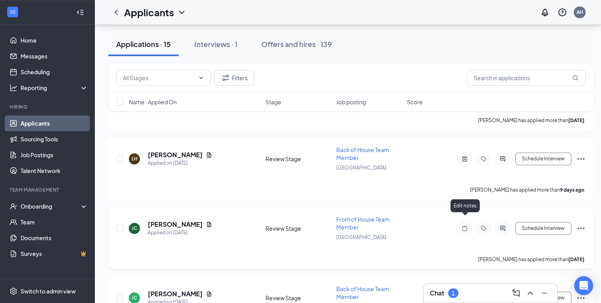
click at [467, 225] on icon "Note" at bounding box center [464, 228] width 9 height 6
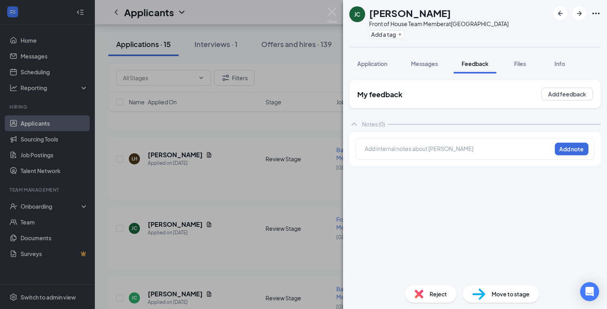
click at [389, 150] on div at bounding box center [458, 149] width 186 height 8
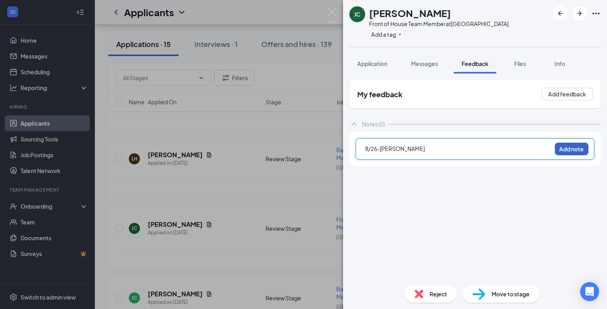
click at [574, 146] on button "Add note" at bounding box center [572, 149] width 34 height 13
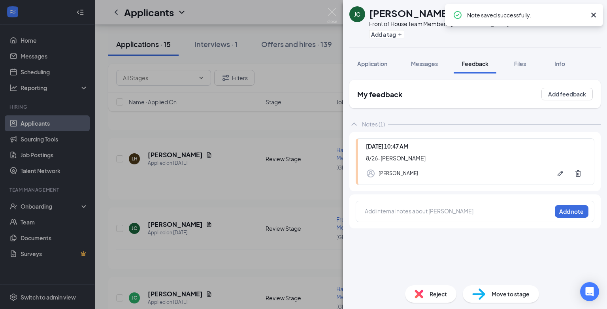
click at [283, 250] on div "[PERSON_NAME] [PERSON_NAME] Front of House Team Member at [GEOGRAPHIC_DATA] Add…" at bounding box center [303, 154] width 607 height 309
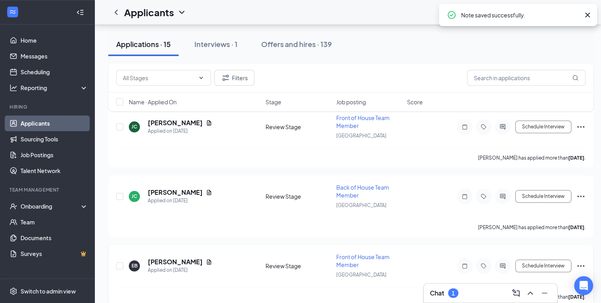
scroll to position [728, 0]
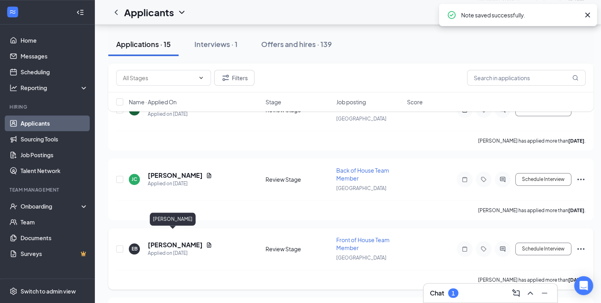
click at [169, 241] on h5 "[PERSON_NAME]" at bounding box center [175, 245] width 55 height 9
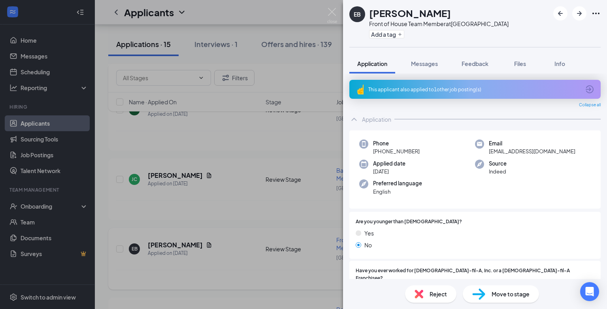
click at [238, 251] on div "EB [PERSON_NAME] Front of House Team Member at [GEOGRAPHIC_DATA] Add a tag Appl…" at bounding box center [303, 154] width 607 height 309
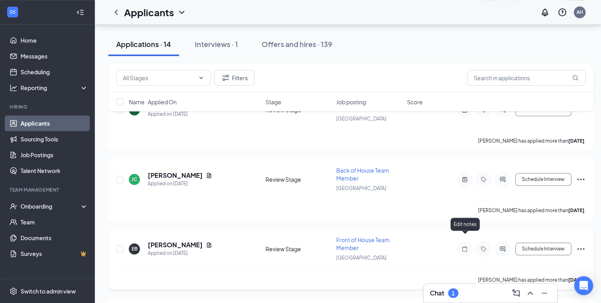
click at [466, 246] on icon "Note" at bounding box center [464, 249] width 9 height 6
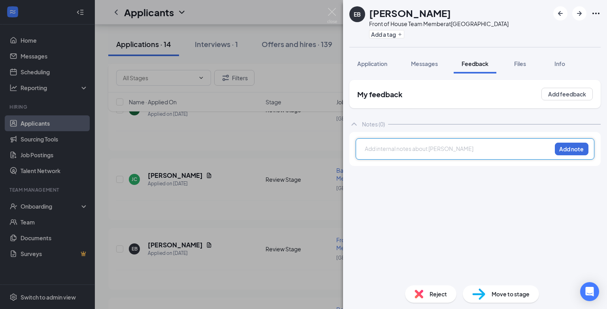
click at [391, 153] on div at bounding box center [458, 150] width 186 height 10
click at [572, 148] on button "Add note" at bounding box center [572, 149] width 34 height 13
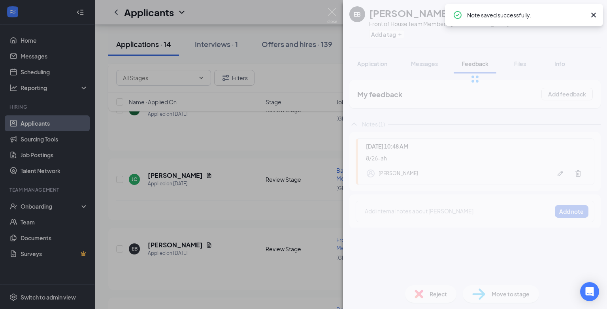
click at [222, 261] on div "EB [PERSON_NAME] Front of House Team Member at [GEOGRAPHIC_DATA] Add a tag Appl…" at bounding box center [303, 154] width 607 height 309
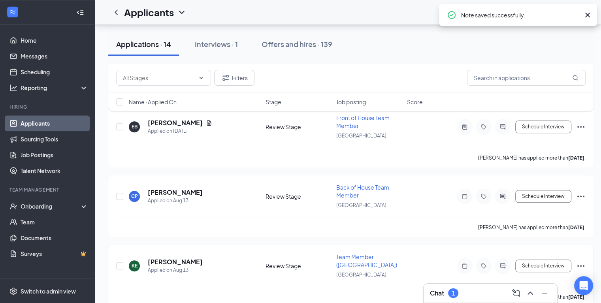
scroll to position [850, 0]
click at [575, 188] on div "Schedule Interview" at bounding box center [514, 196] width 142 height 16
click at [580, 191] on icon "Ellipses" at bounding box center [580, 195] width 9 height 9
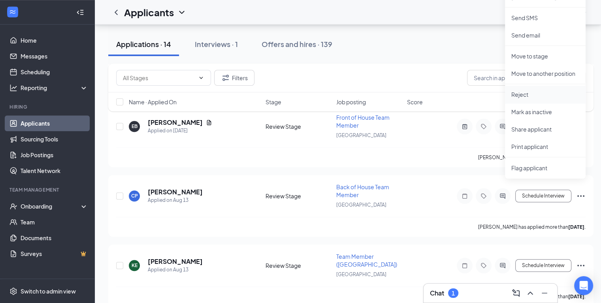
click at [525, 96] on p "Reject" at bounding box center [545, 94] width 68 height 8
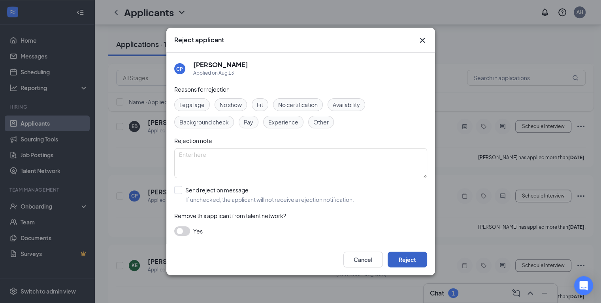
click at [405, 262] on button "Reject" at bounding box center [407, 260] width 40 height 16
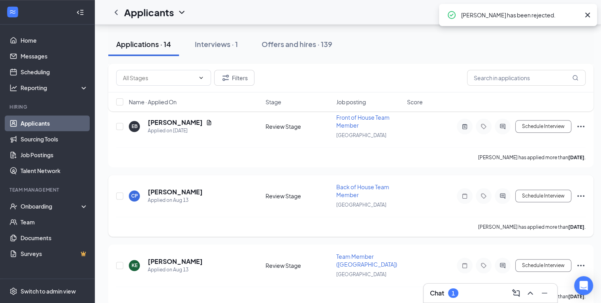
scroll to position [781, 0]
click at [583, 260] on icon "Ellipses" at bounding box center [580, 264] width 9 height 9
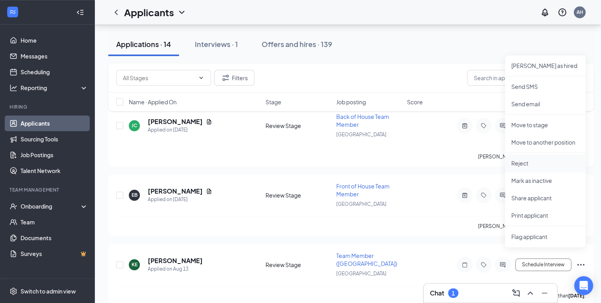
click at [523, 165] on p "Reject" at bounding box center [545, 163] width 68 height 8
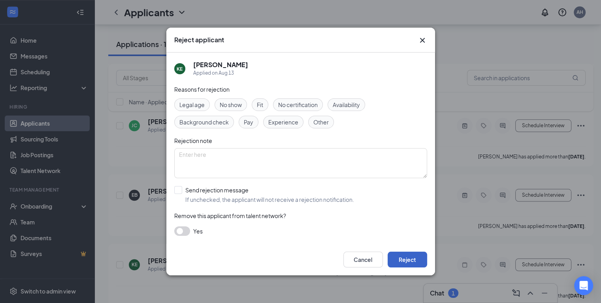
click at [410, 261] on button "Reject" at bounding box center [407, 260] width 40 height 16
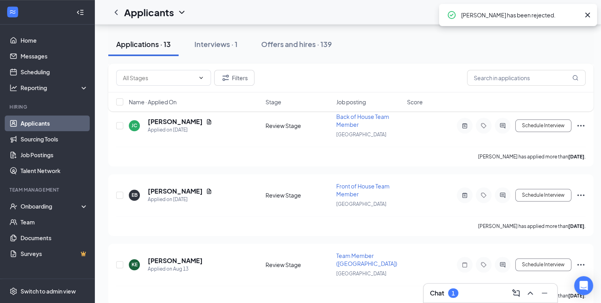
scroll to position [713, 0]
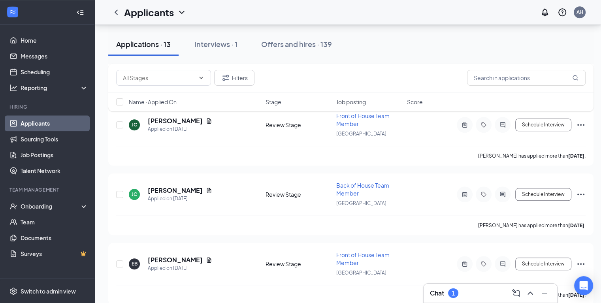
click at [328, 61] on div "Applications · 13 Interviews · 1 Offers and hires · 139" at bounding box center [350, 44] width 485 height 40
click at [210, 40] on div "Interviews · 1" at bounding box center [215, 44] width 43 height 10
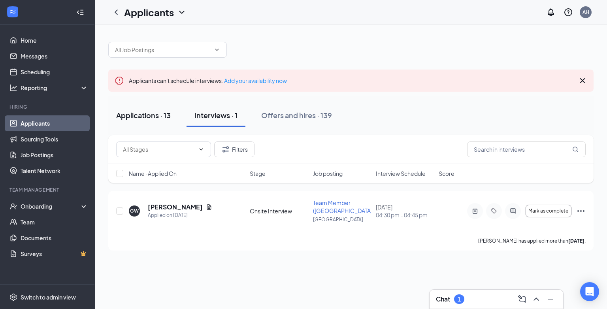
click at [139, 117] on div "Applications · 13" at bounding box center [143, 115] width 55 height 10
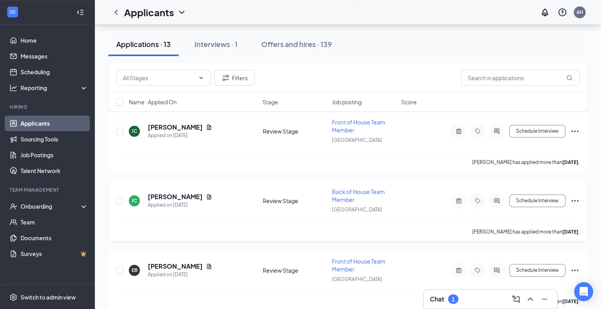
scroll to position [707, 0]
click at [448, 301] on div "Chat 1" at bounding box center [444, 298] width 28 height 9
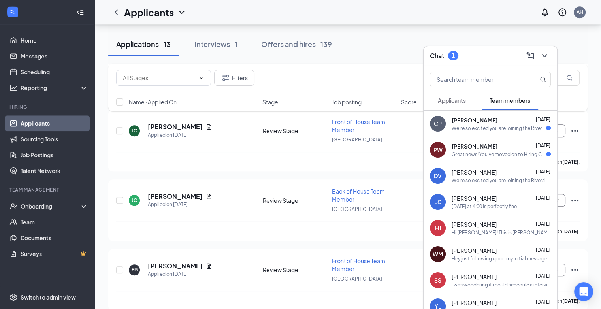
click at [467, 122] on span "[PERSON_NAME]" at bounding box center [474, 120] width 46 height 8
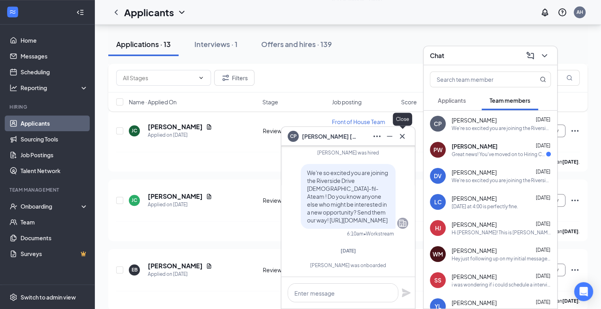
click at [404, 134] on icon "Cross" at bounding box center [401, 136] width 9 height 9
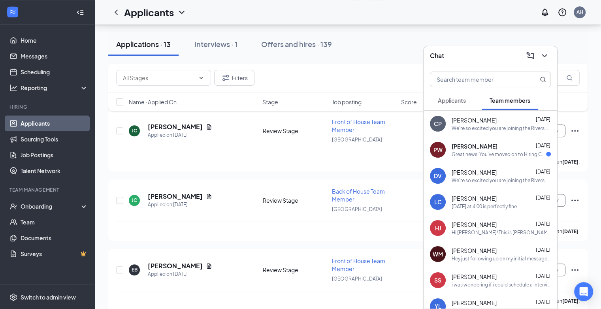
click at [469, 148] on span "[PERSON_NAME]" at bounding box center [474, 146] width 46 height 8
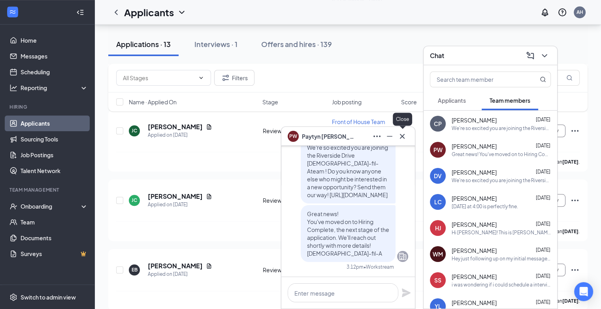
click at [403, 135] on icon "Cross" at bounding box center [402, 136] width 5 height 5
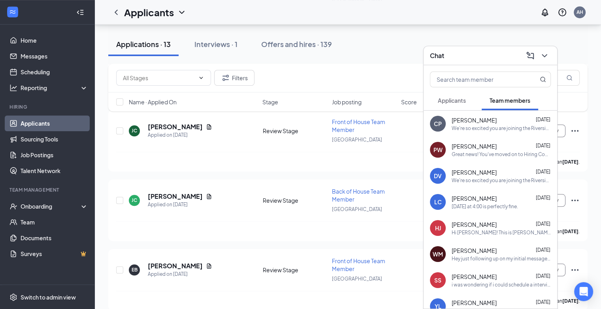
click at [467, 34] on div "Applications · 13 Interviews · 1 Offers and hires · 139" at bounding box center [347, 44] width 479 height 24
click at [461, 36] on div "Applications · 13 Interviews · 1 Offers and hires · 139" at bounding box center [347, 44] width 479 height 24
click at [547, 58] on icon "ChevronDown" at bounding box center [544, 55] width 9 height 9
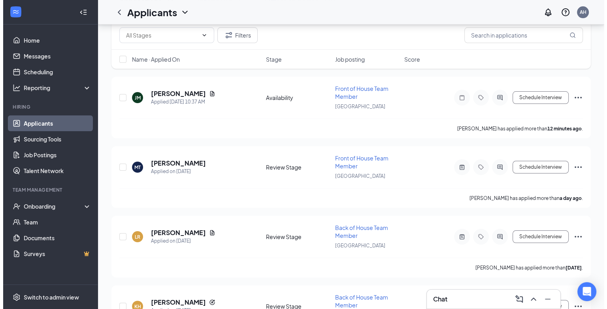
scroll to position [0, 0]
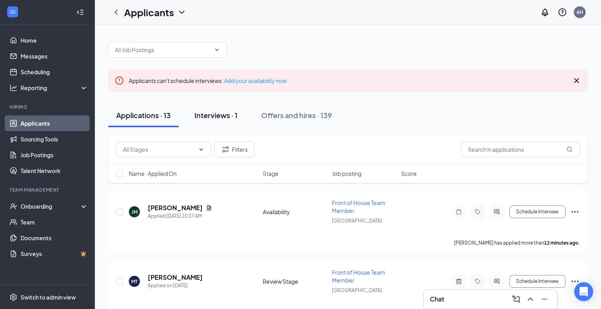
click at [217, 111] on div "Interviews · 1" at bounding box center [215, 115] width 43 height 10
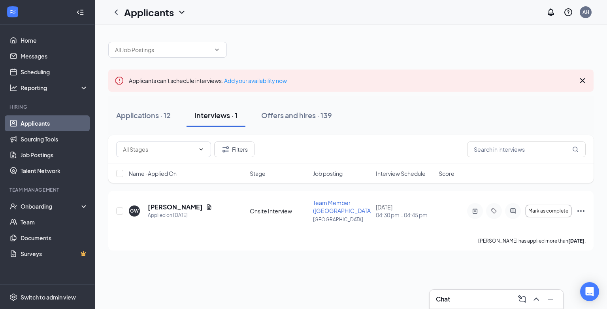
click at [30, 124] on link "Applicants" at bounding box center [55, 123] width 68 height 16
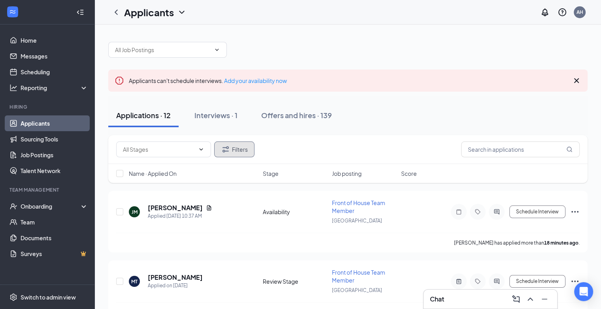
click at [237, 152] on button "Filters" at bounding box center [234, 149] width 40 height 16
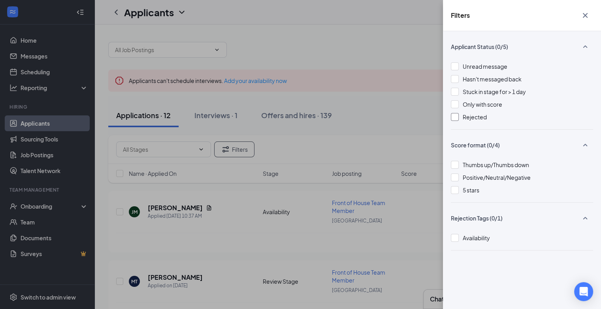
click at [455, 120] on div at bounding box center [455, 117] width 8 height 8
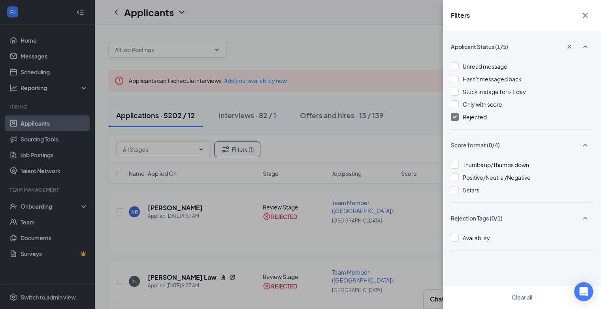
click at [346, 142] on div "Filters Applicant Status (1/5) Unread message Hasn't messaged back Stuck in sta…" at bounding box center [300, 154] width 601 height 309
click at [411, 129] on div "Filters Applicant Status (1/5) Unread message Hasn't messaged back Stuck in sta…" at bounding box center [300, 154] width 601 height 309
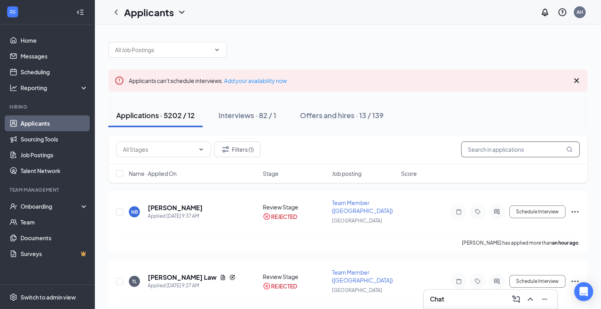
drag, startPoint x: 491, startPoint y: 154, endPoint x: 491, endPoint y: 150, distance: 4.3
click at [491, 150] on input "text" at bounding box center [520, 149] width 119 height 16
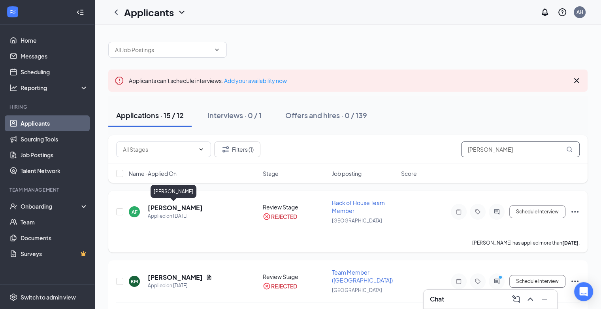
type input "[PERSON_NAME]"
click at [180, 208] on h5 "[PERSON_NAME]" at bounding box center [175, 207] width 55 height 9
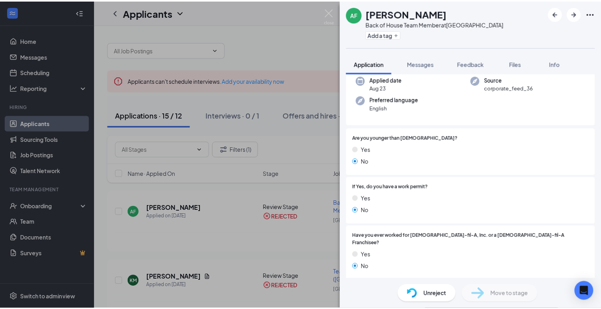
scroll to position [62, 0]
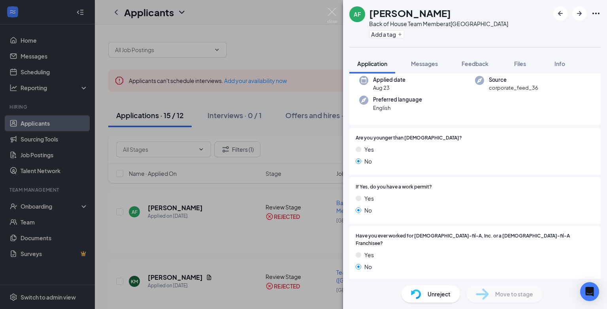
click at [288, 155] on div "AF [PERSON_NAME] Back of House Team Member at [GEOGRAPHIC_DATA] Add a tag Appli…" at bounding box center [303, 154] width 607 height 309
click at [299, 149] on div "AF [PERSON_NAME] Back of House Team Member at [GEOGRAPHIC_DATA] Add a tag Appli…" at bounding box center [303, 154] width 607 height 309
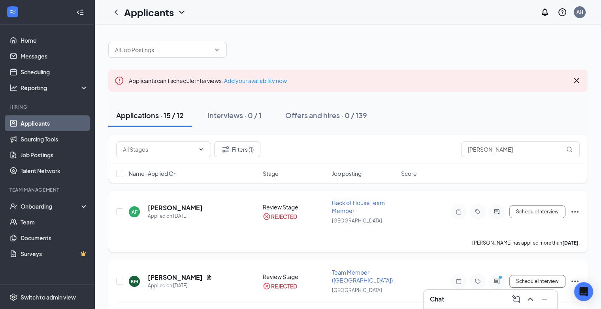
click at [573, 211] on icon "Ellipses" at bounding box center [574, 211] width 9 height 9
click at [442, 107] on div "Applications · 15 / 12 Interviews · 0 / 1 Offers and hires · 0 / 139" at bounding box center [347, 115] width 479 height 24
